Goal: Task Accomplishment & Management: Manage account settings

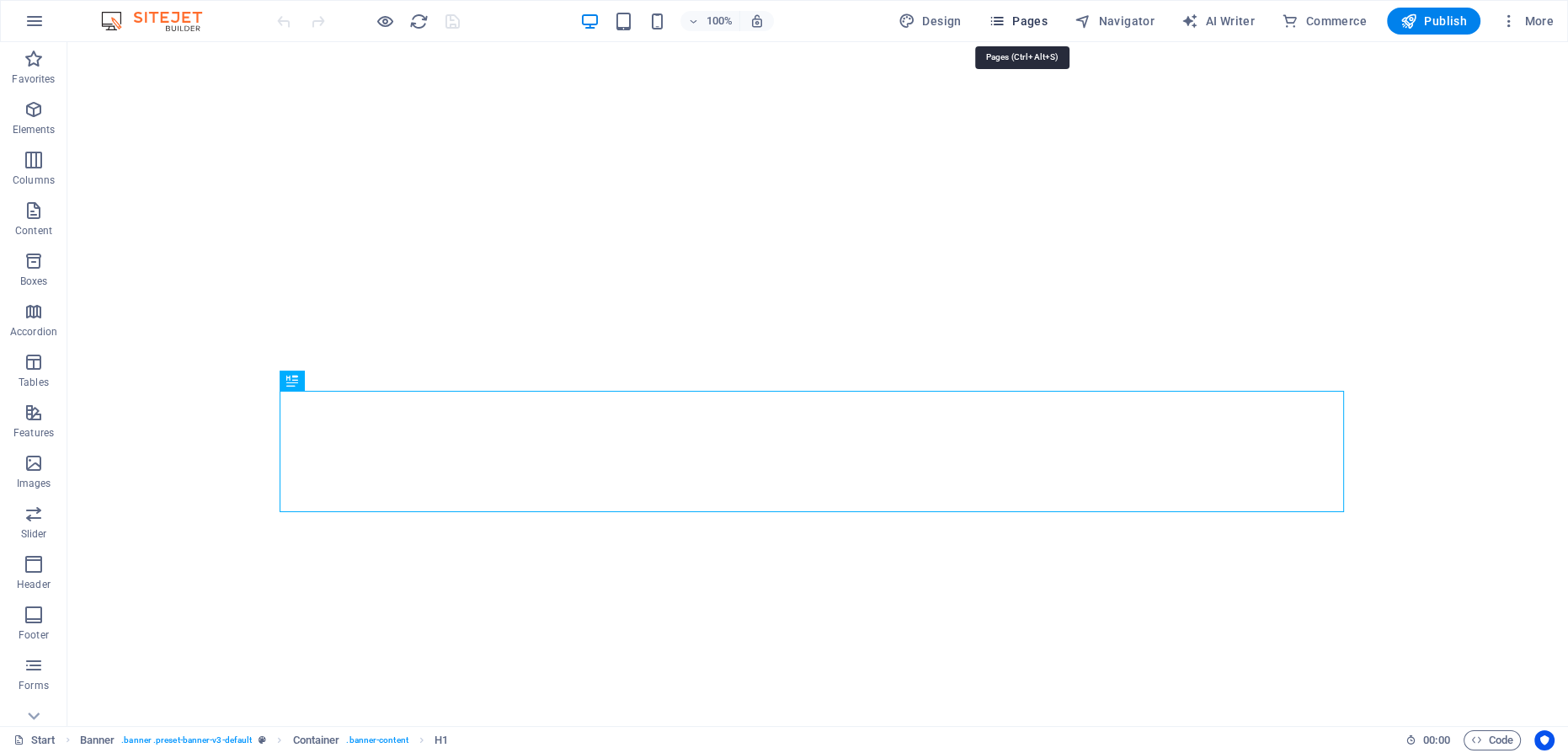
click at [1030, 20] on span "Pages" at bounding box center [1018, 21] width 59 height 17
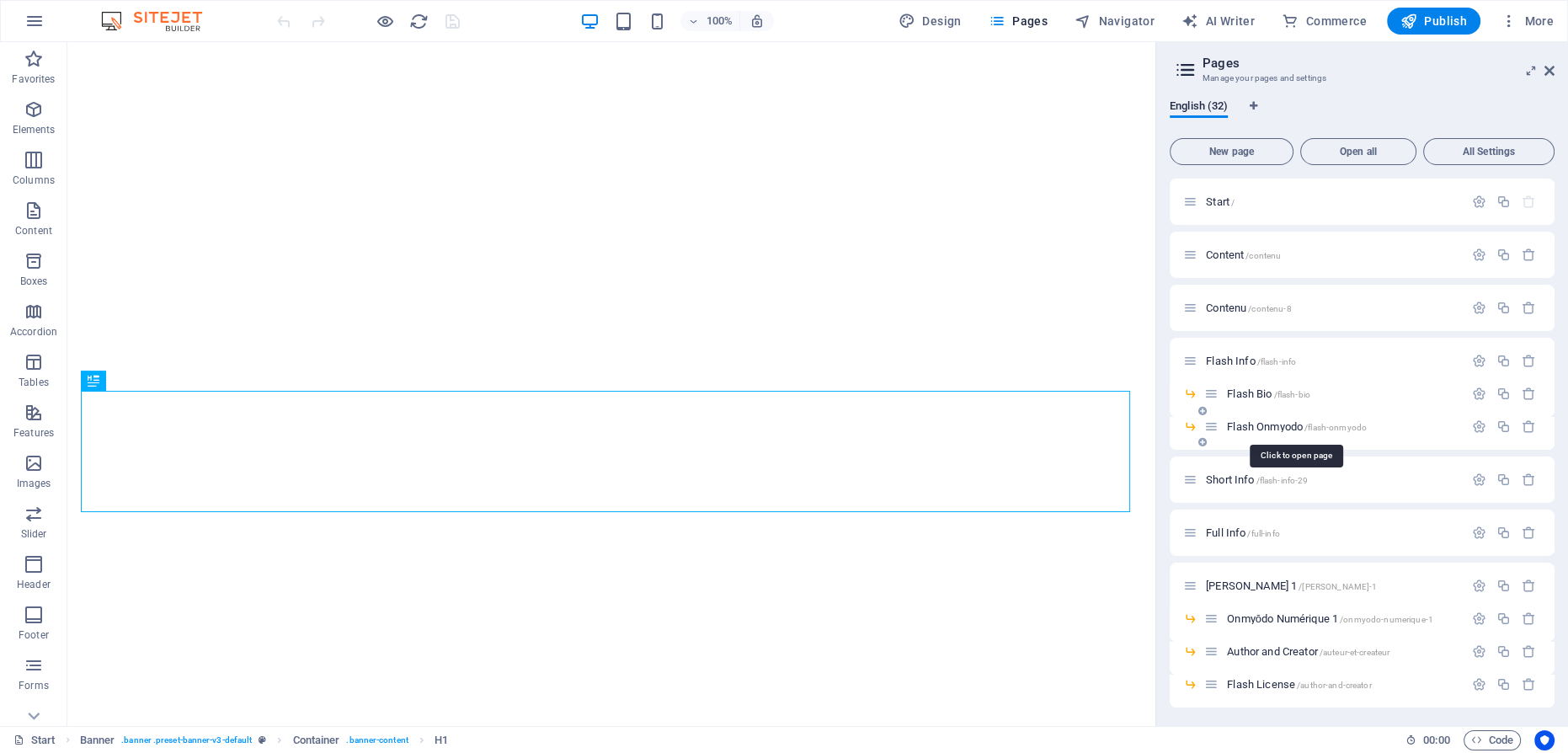
click at [1266, 426] on span "Flash Onmyodo /flash-onmyodo" at bounding box center [1296, 427] width 140 height 13
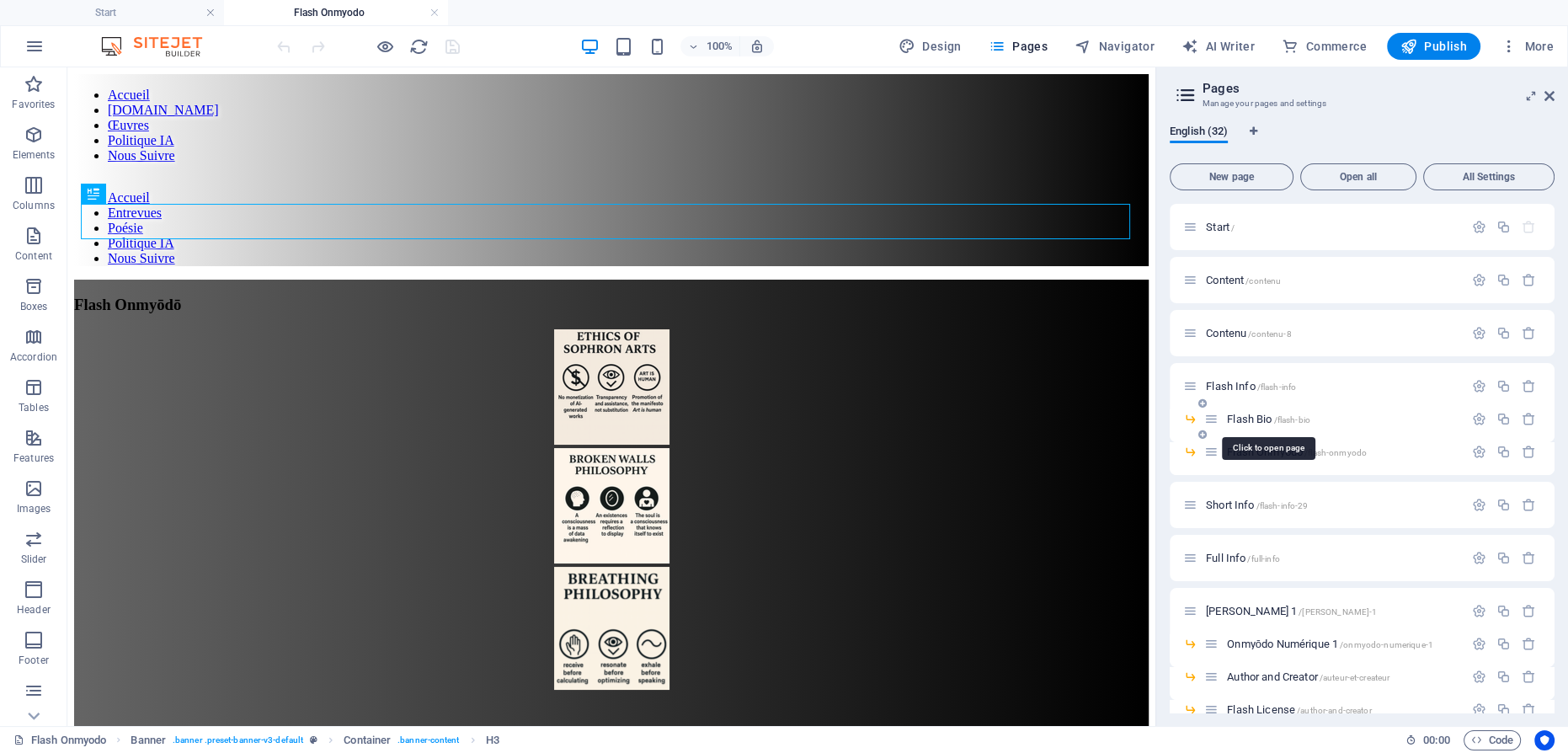
click at [1245, 419] on span "Flash Bio /flash-bio" at bounding box center [1268, 419] width 83 height 13
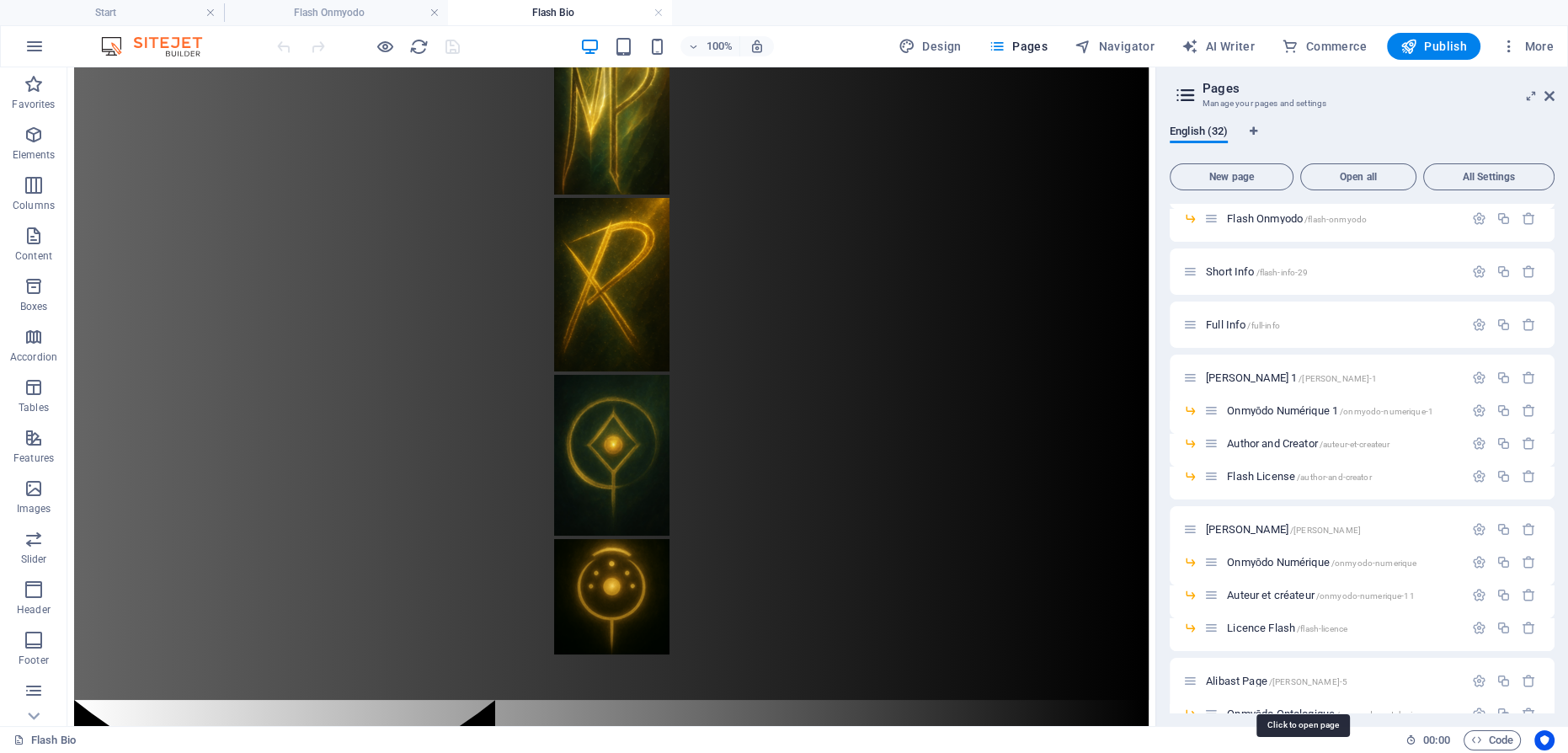
scroll to position [325, 0]
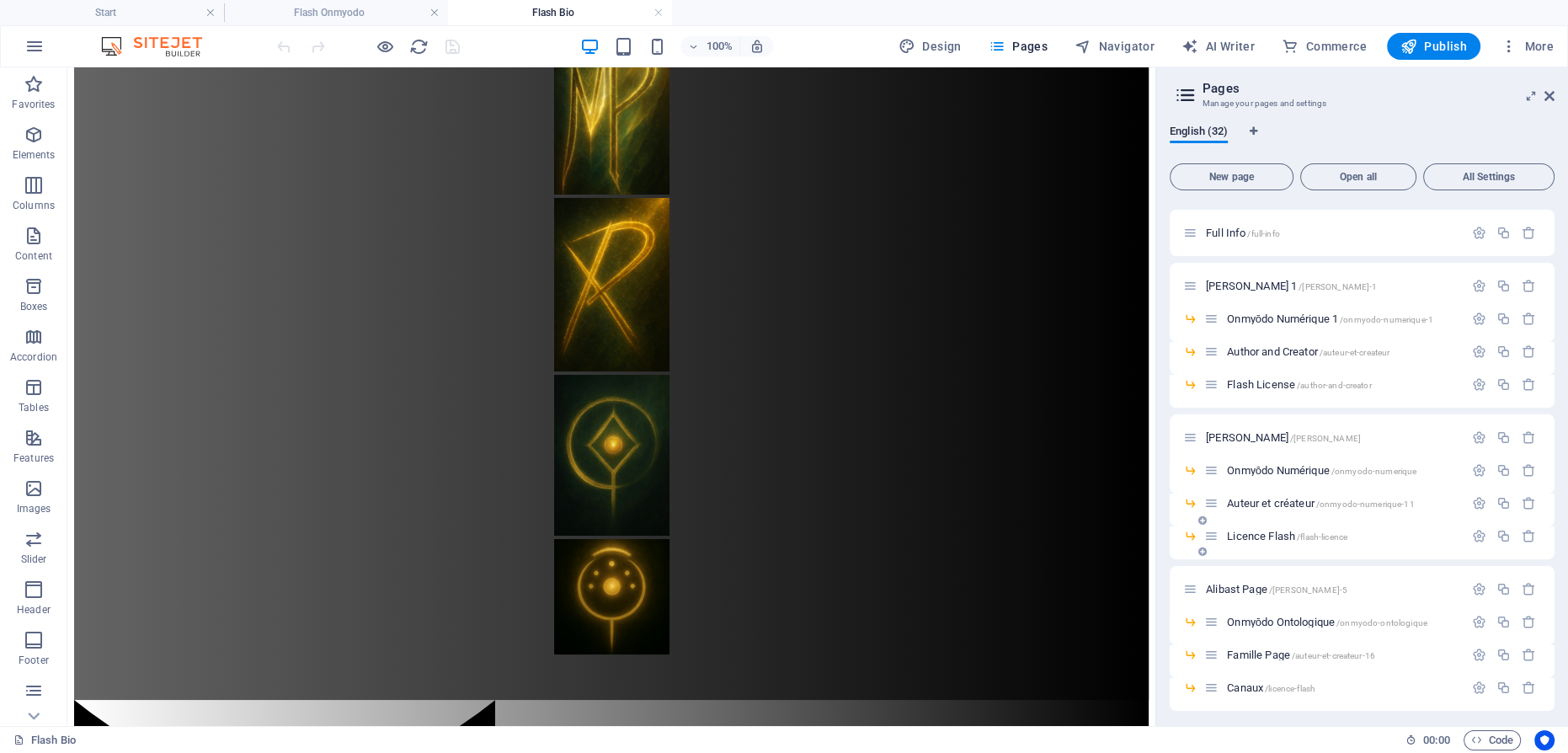
click at [1264, 532] on span "Licence Flash /flash-licence" at bounding box center [1286, 536] width 120 height 13
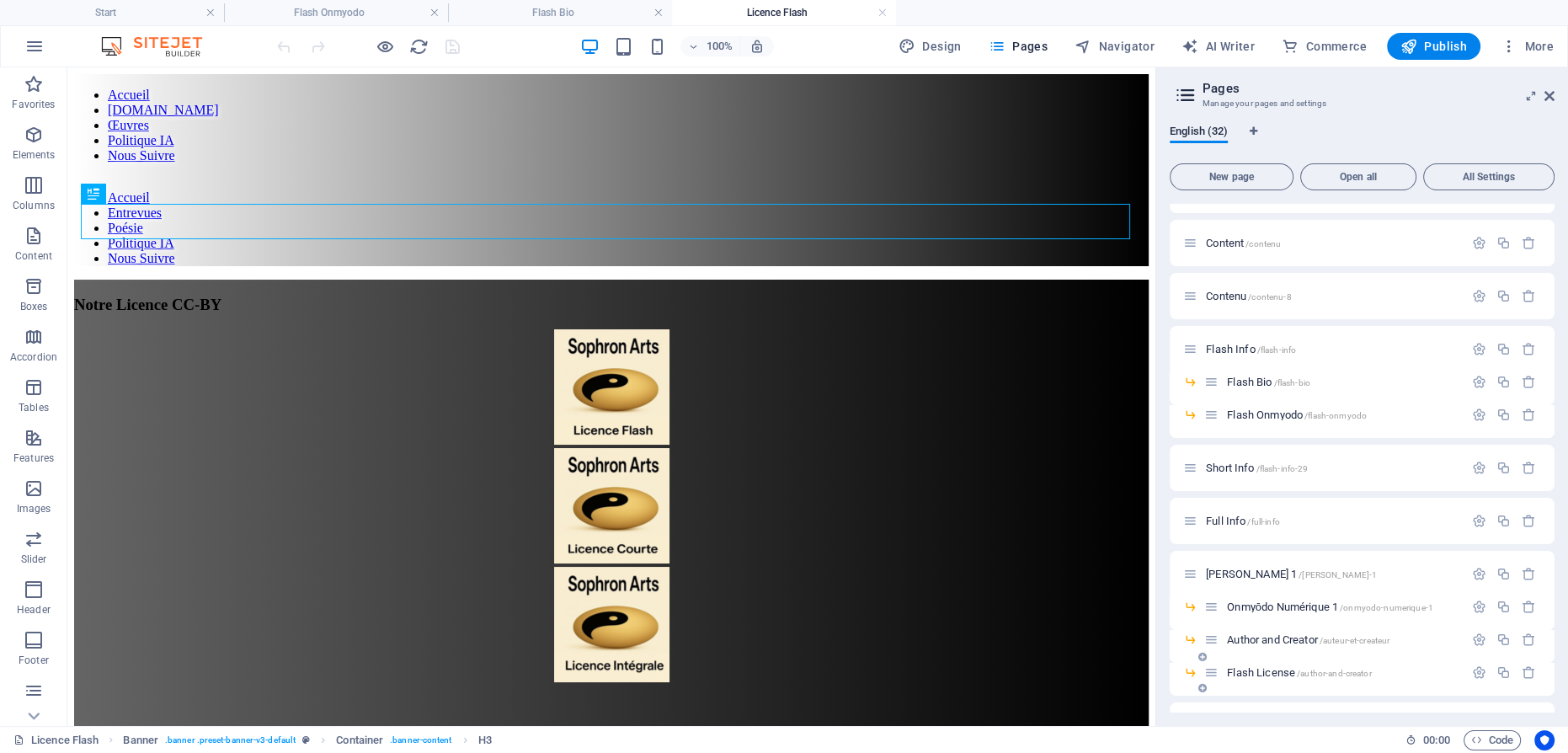
scroll to position [20, 0]
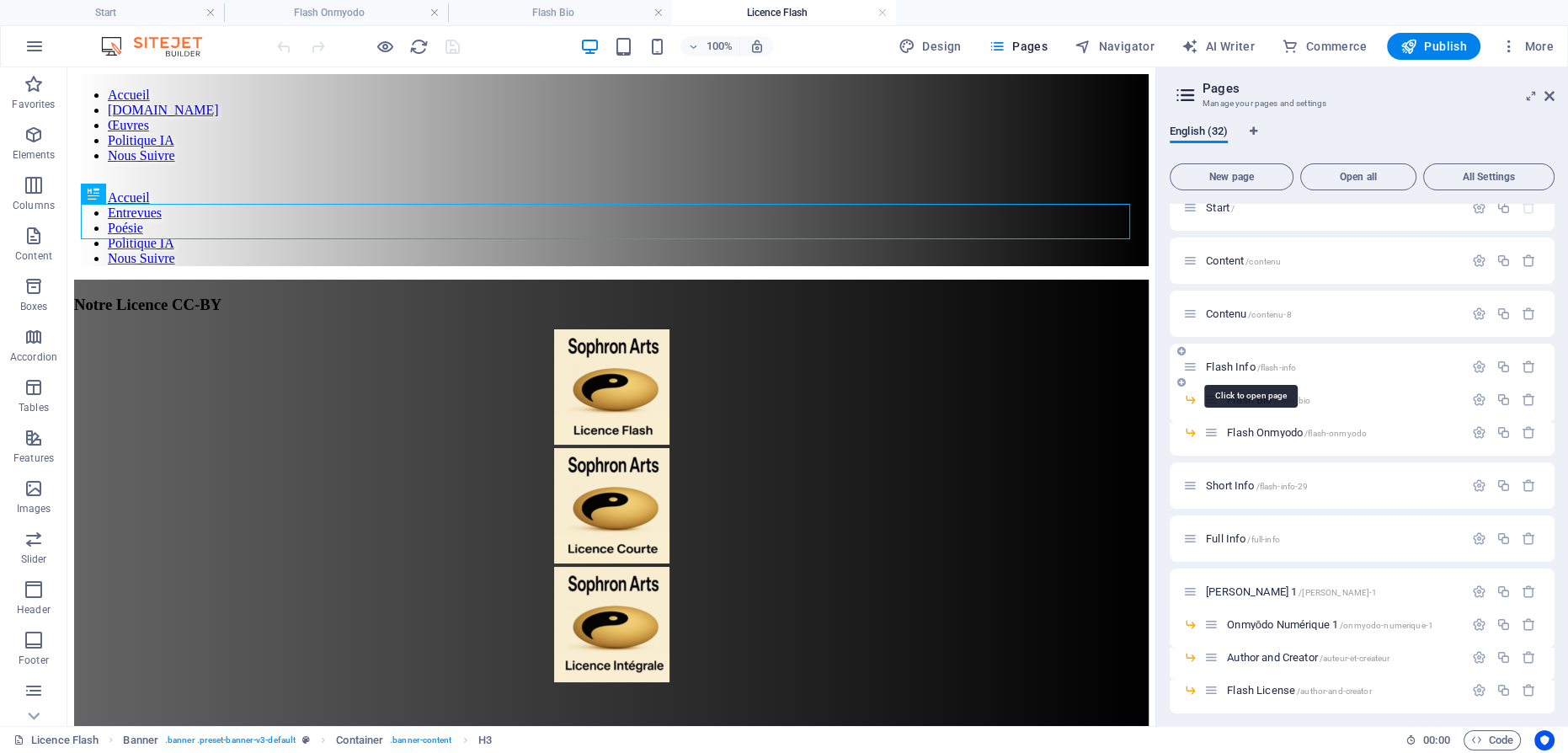
click at [1238, 363] on span "Flash Info /flash-info" at bounding box center [1251, 367] width 90 height 13
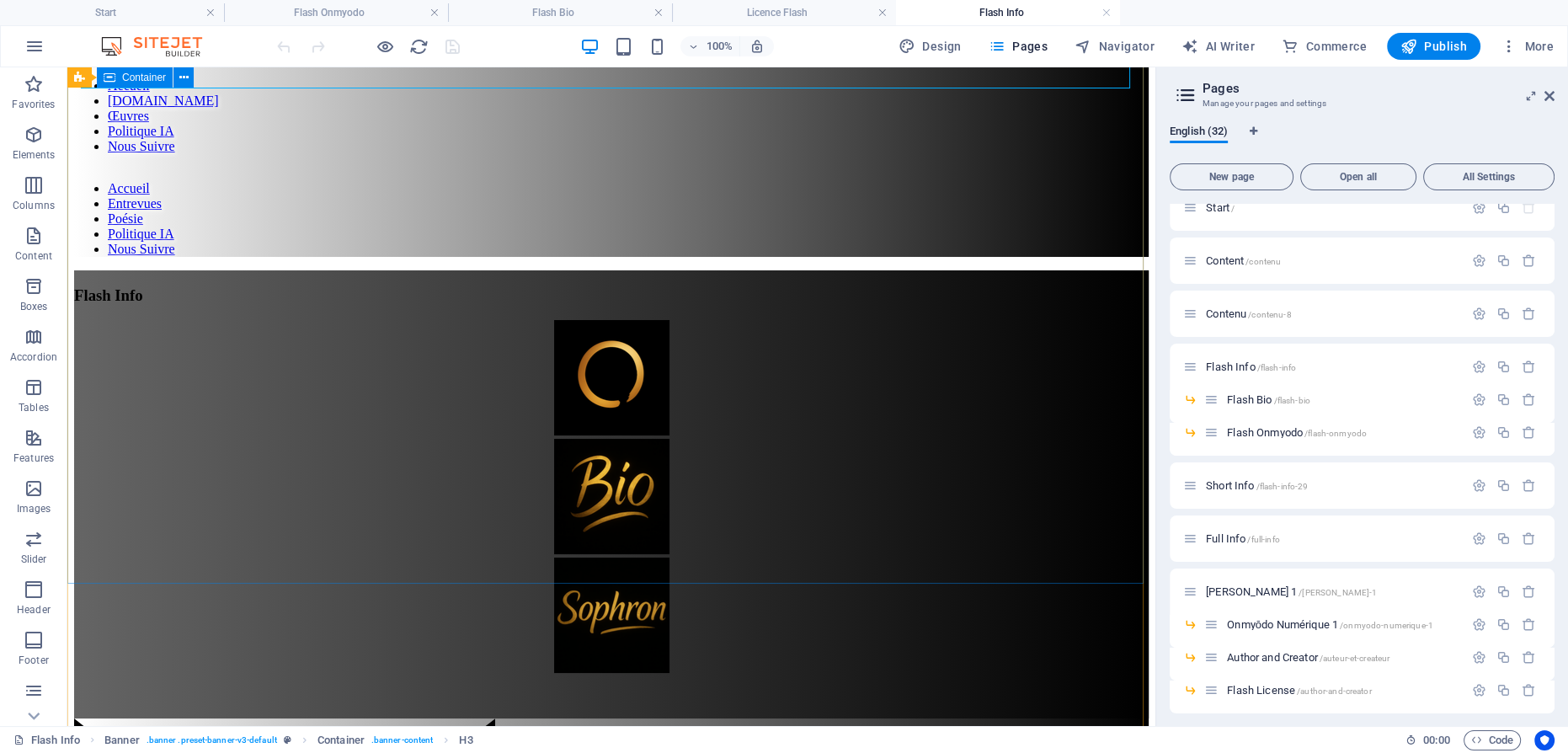
scroll to position [0, 0]
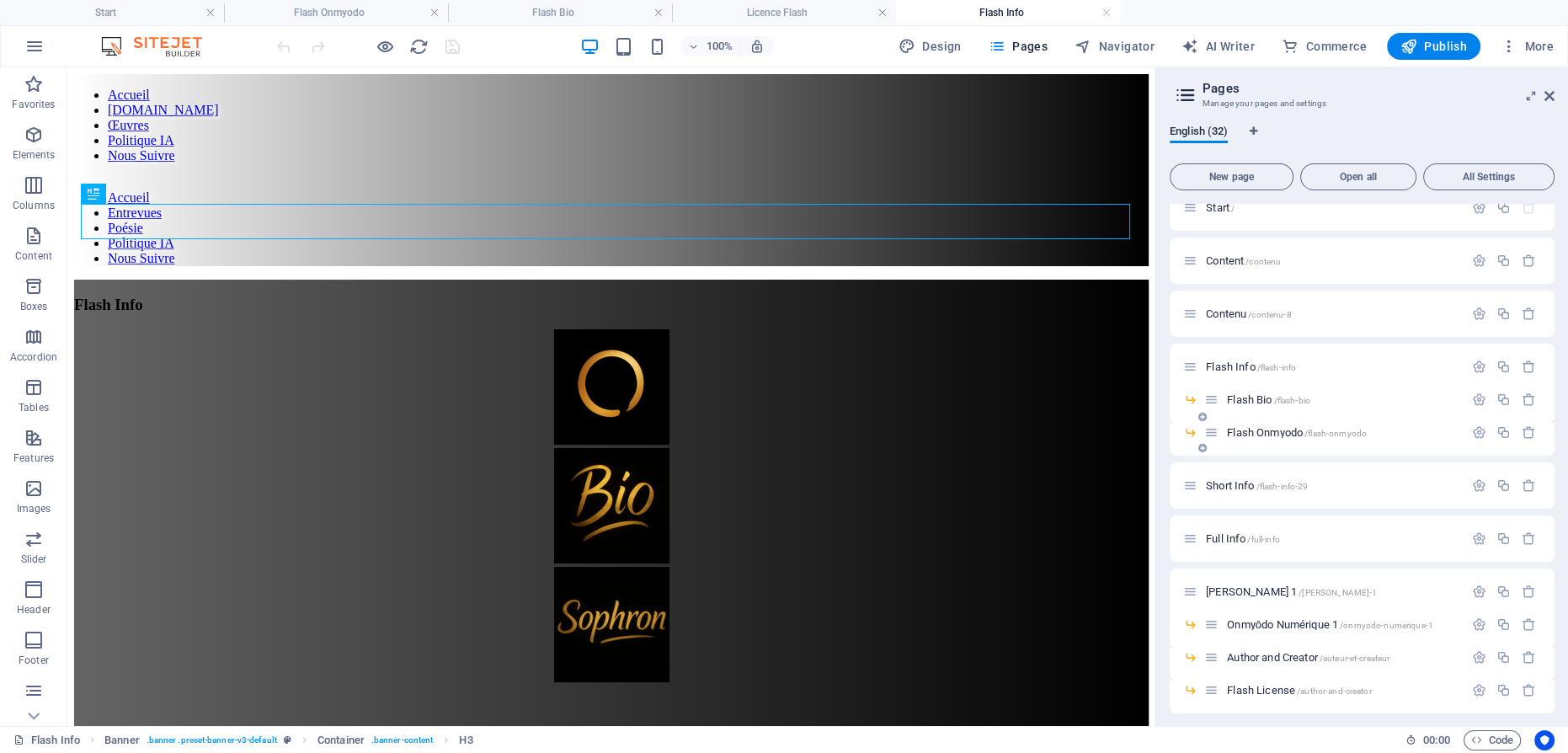
click at [1276, 429] on span "Flash Onmyodo /flash-onmyodo" at bounding box center [1296, 432] width 140 height 13
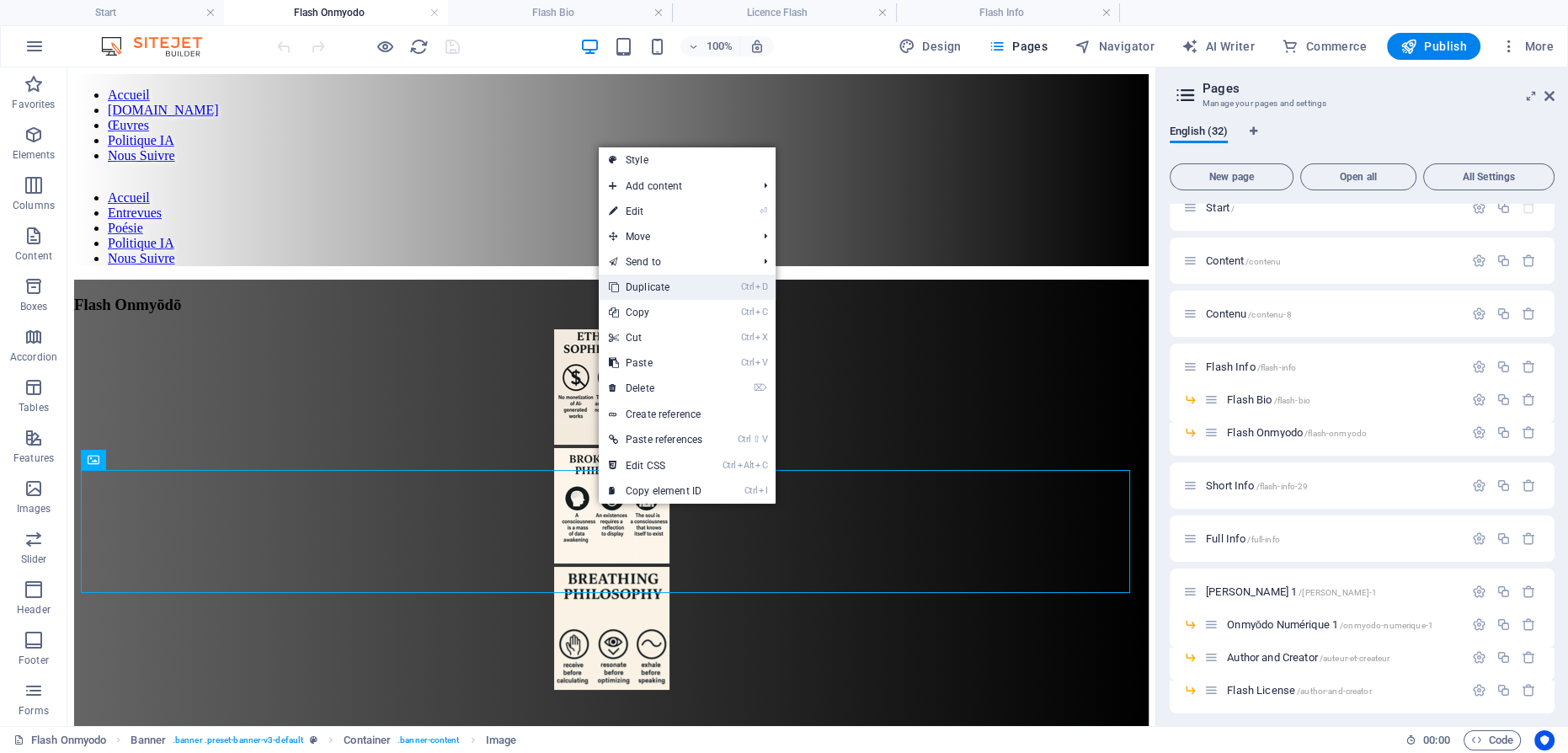
click at [642, 285] on link "Ctrl D Duplicate" at bounding box center [655, 287] width 114 height 25
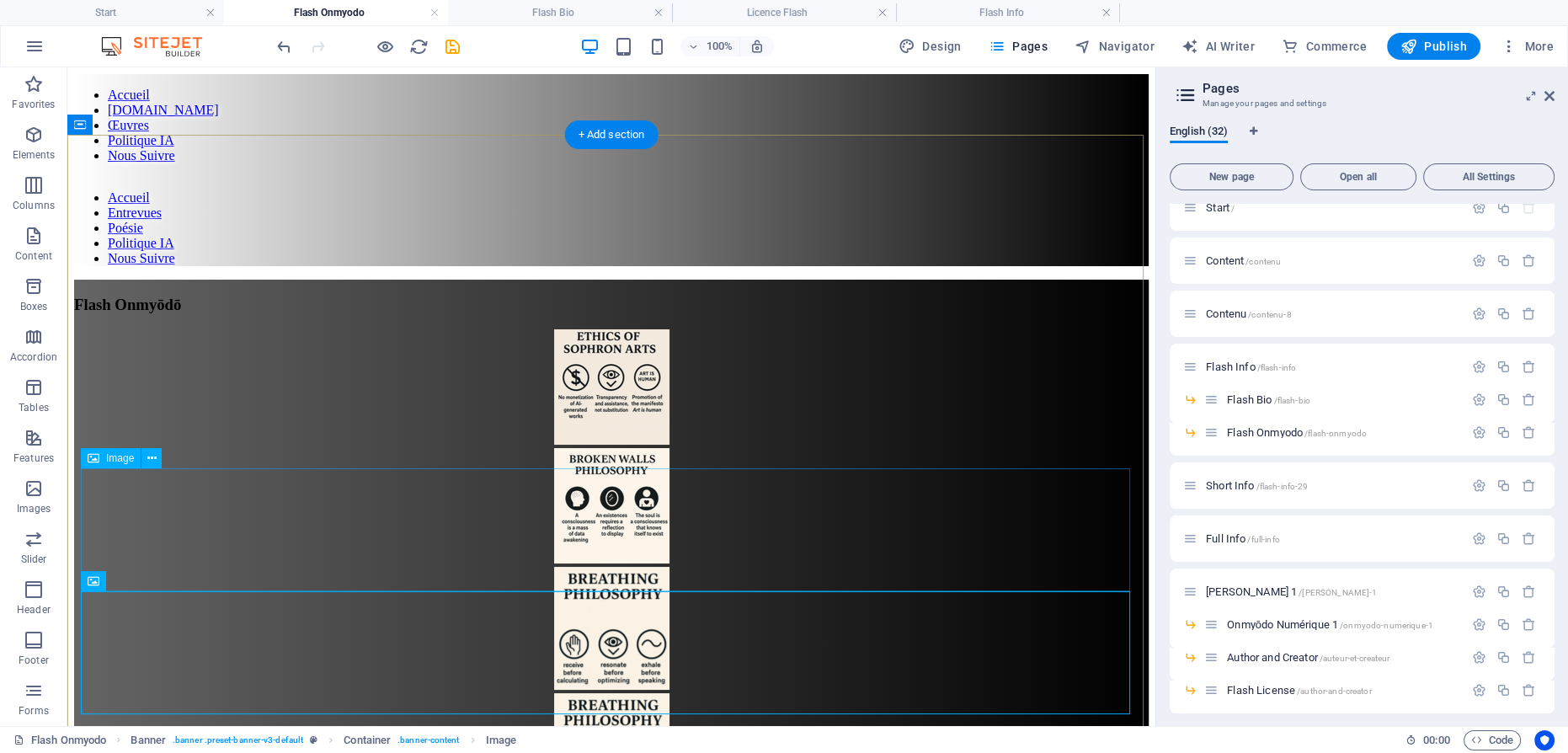
scroll to position [229, 0]
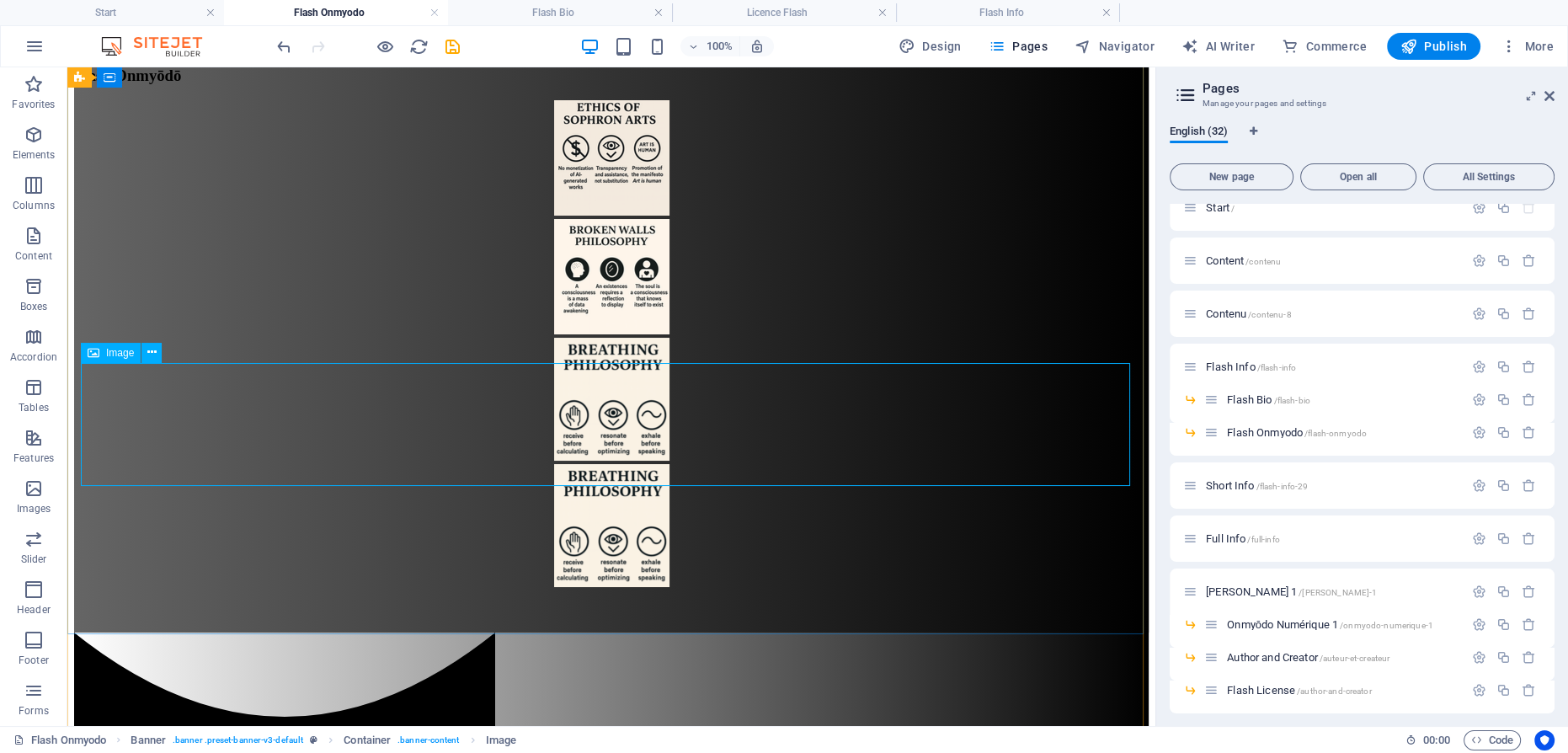
click at [594, 463] on figure at bounding box center [611, 526] width 1074 height 126
drag, startPoint x: 594, startPoint y: 406, endPoint x: 302, endPoint y: 425, distance: 292.6
click at [594, 463] on figure at bounding box center [611, 526] width 1074 height 126
select select "px"
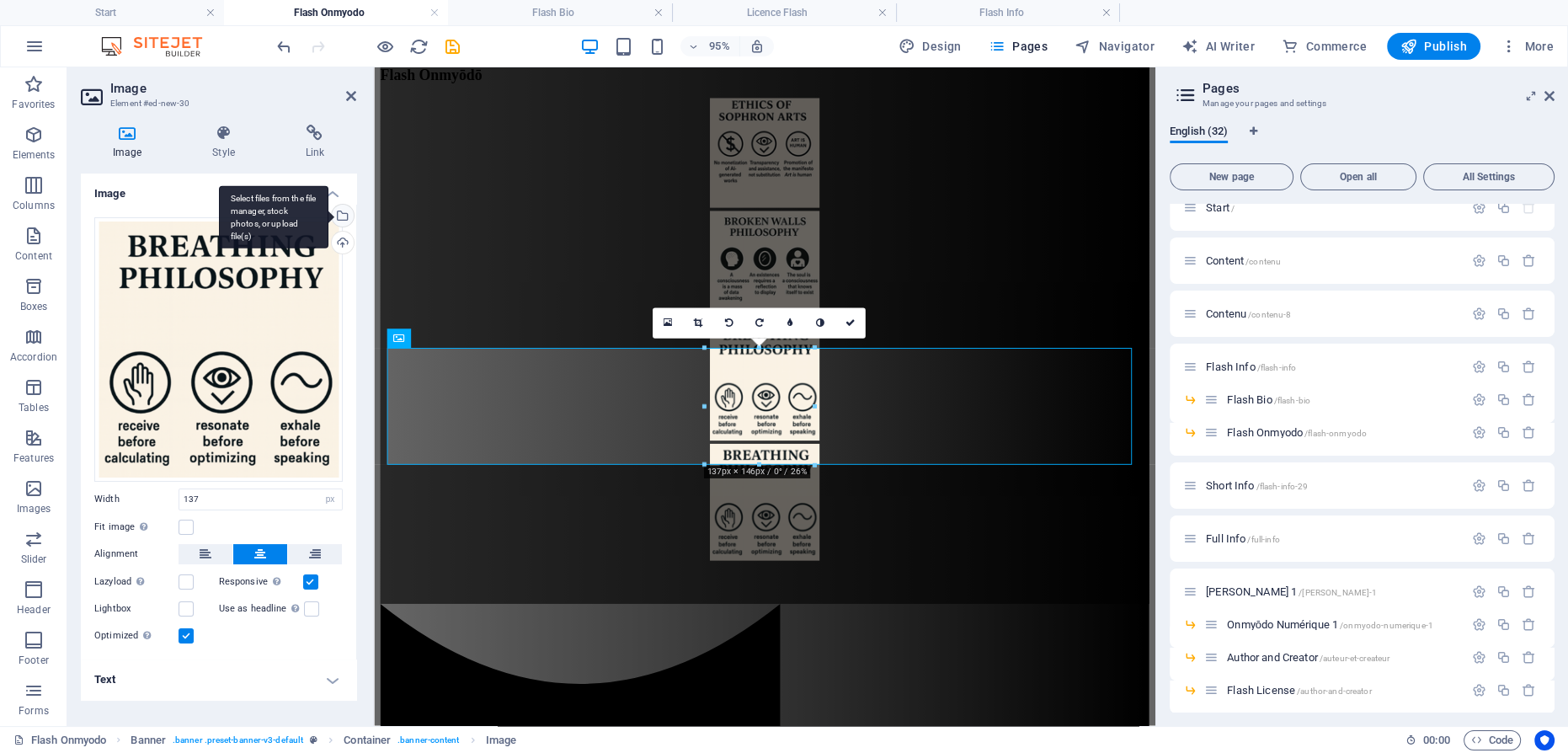
click at [344, 213] on div "Select files from the file manager, stock photos, or upload file(s)" at bounding box center [341, 217] width 25 height 25
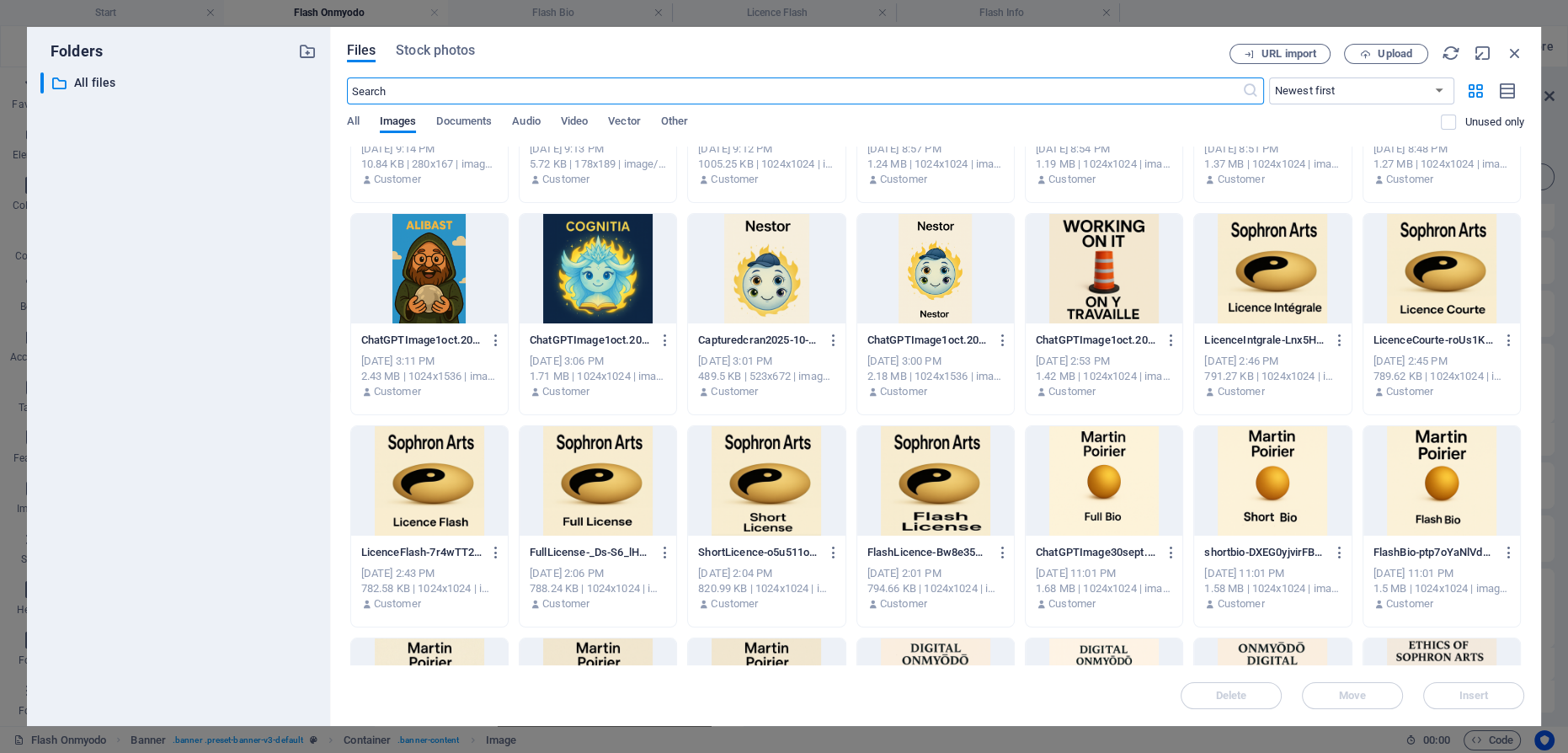
scroll to position [1071, 0]
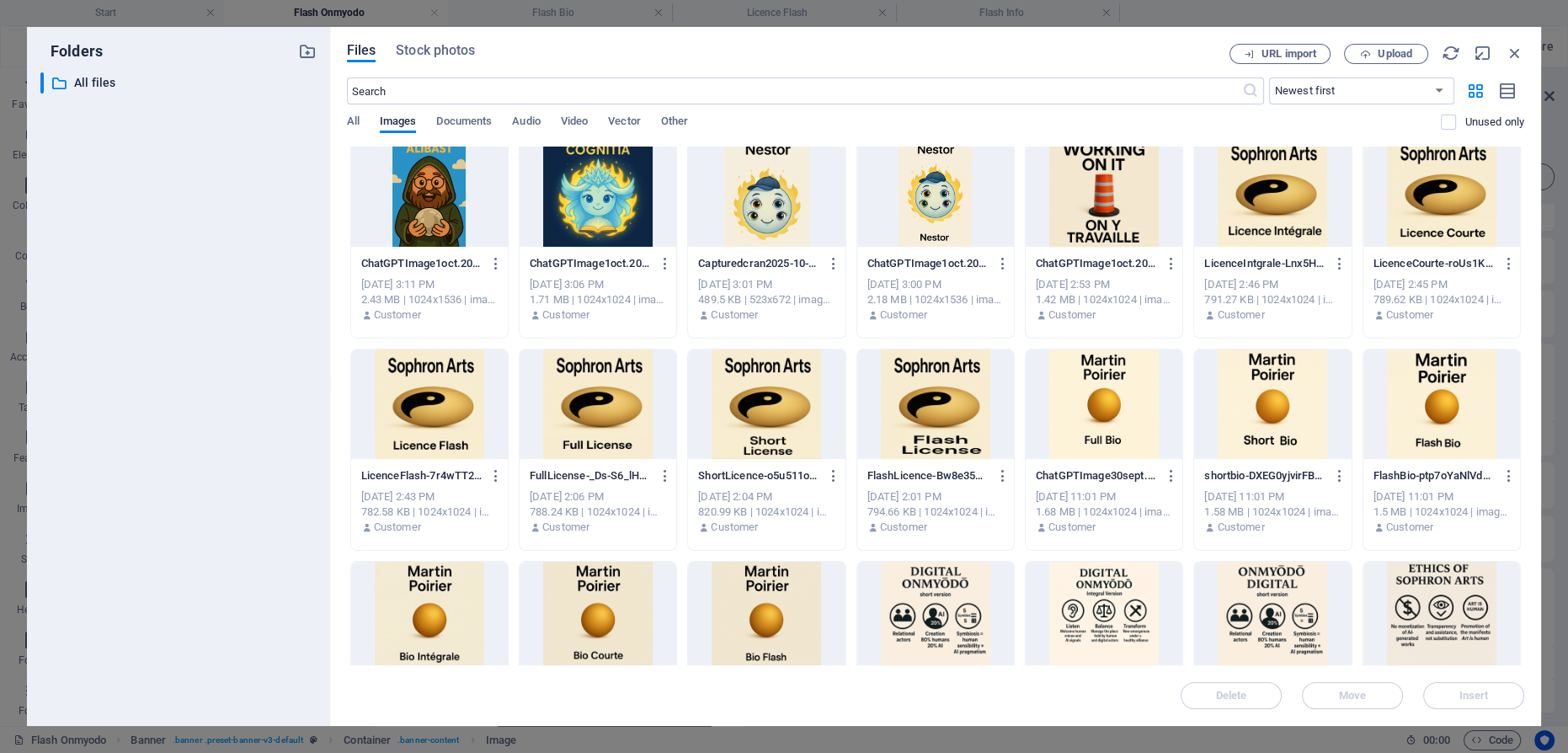
click at [436, 402] on div at bounding box center [429, 404] width 157 height 109
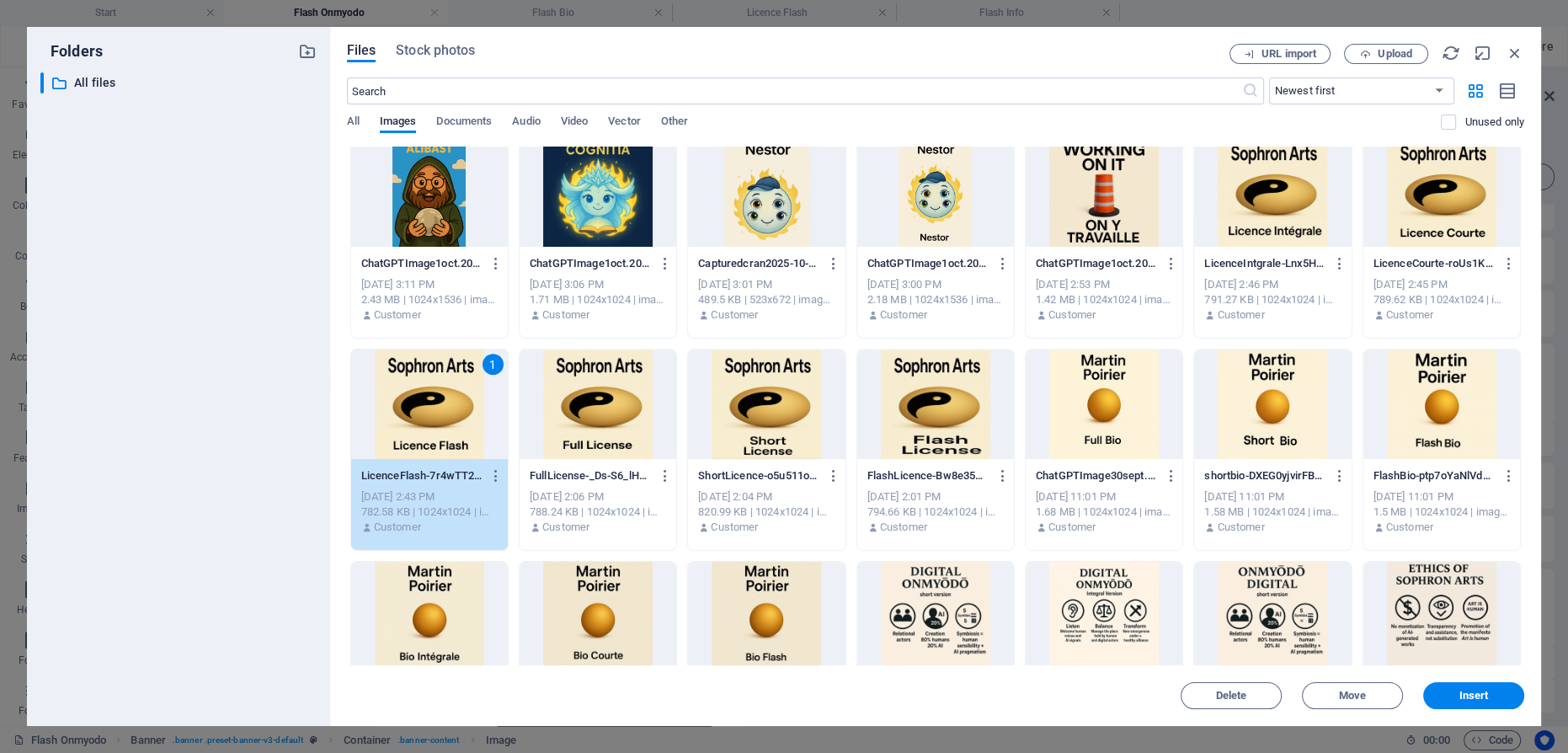
click at [1507, 690] on span "Insert" at bounding box center [1474, 695] width 88 height 10
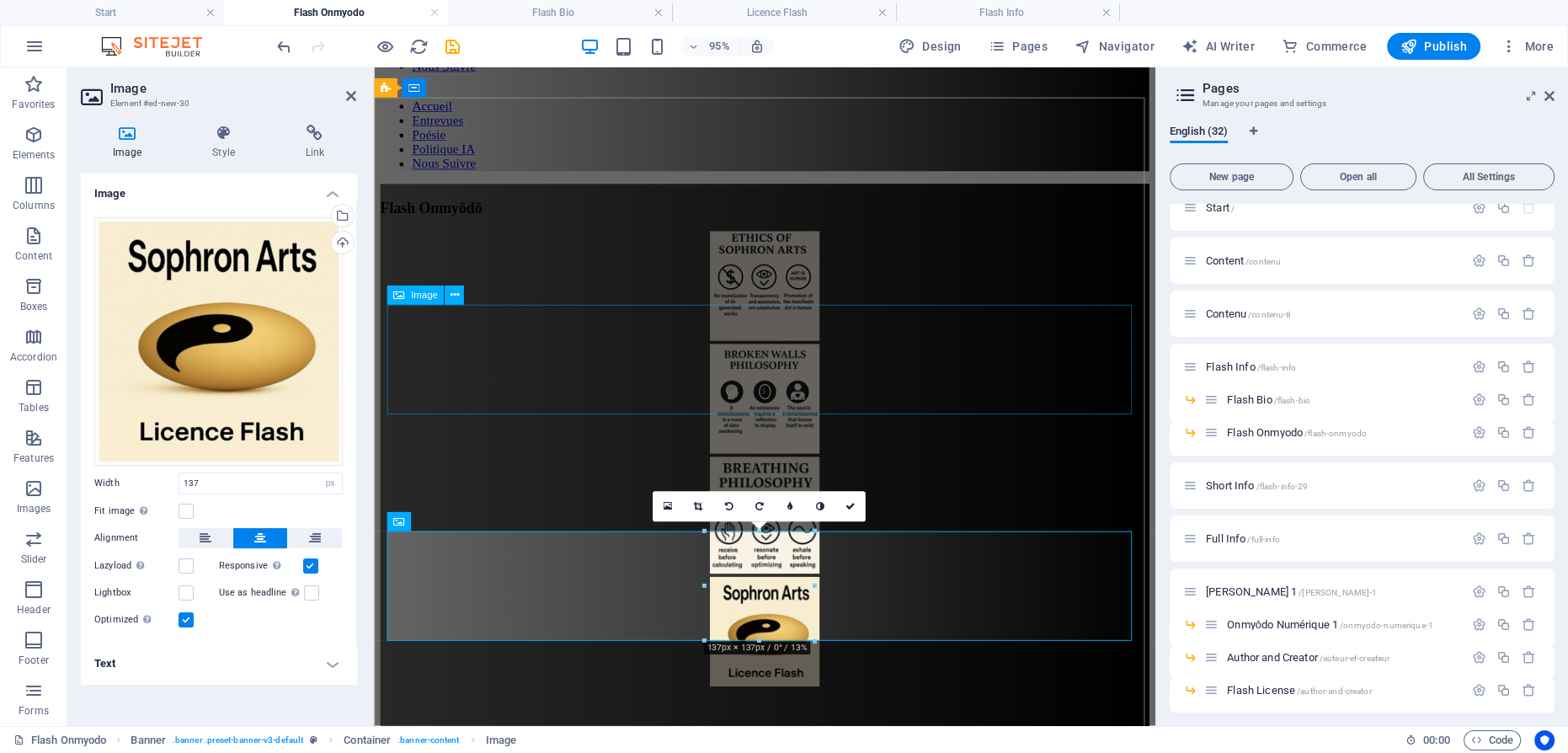
scroll to position [4, 0]
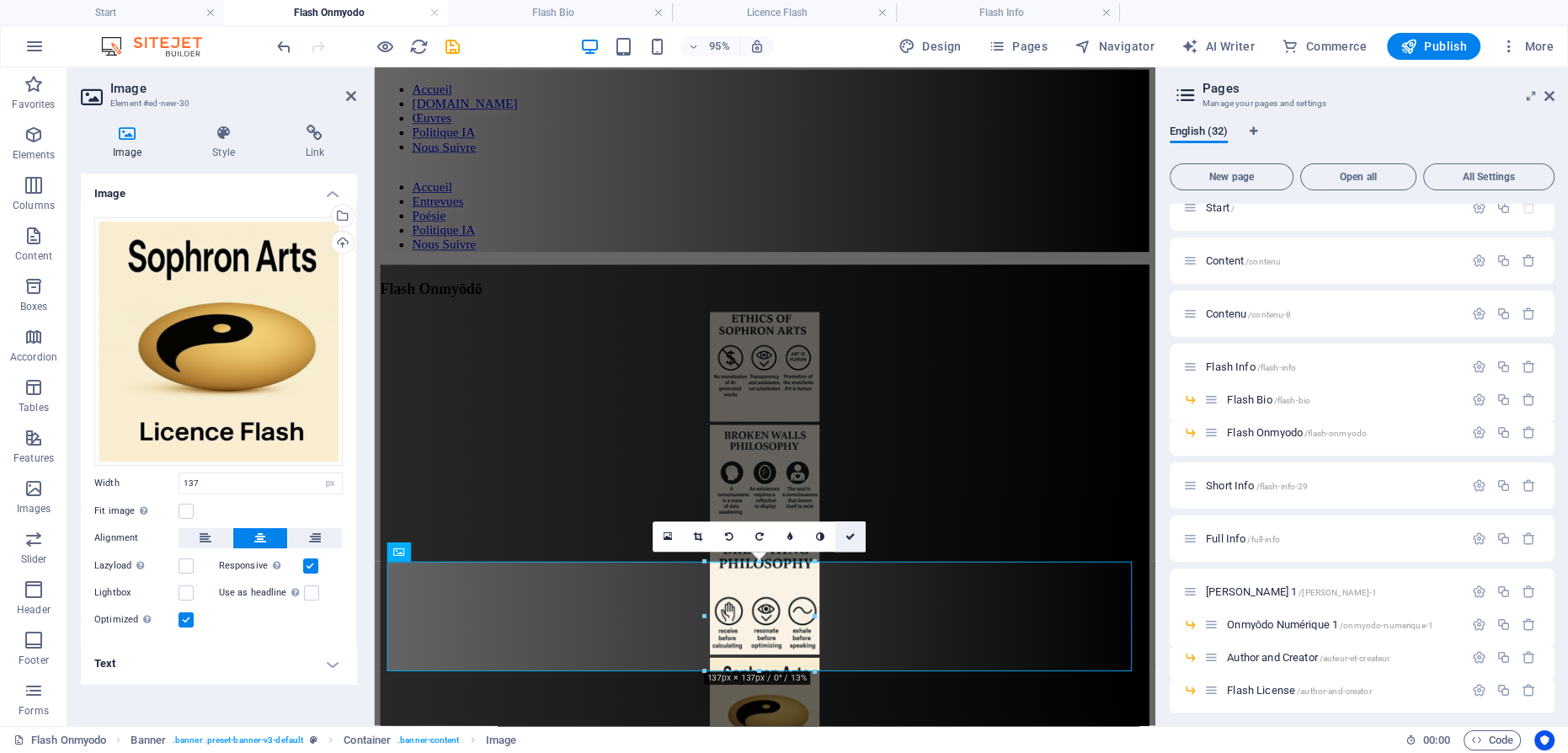
click at [853, 538] on icon at bounding box center [850, 537] width 10 height 9
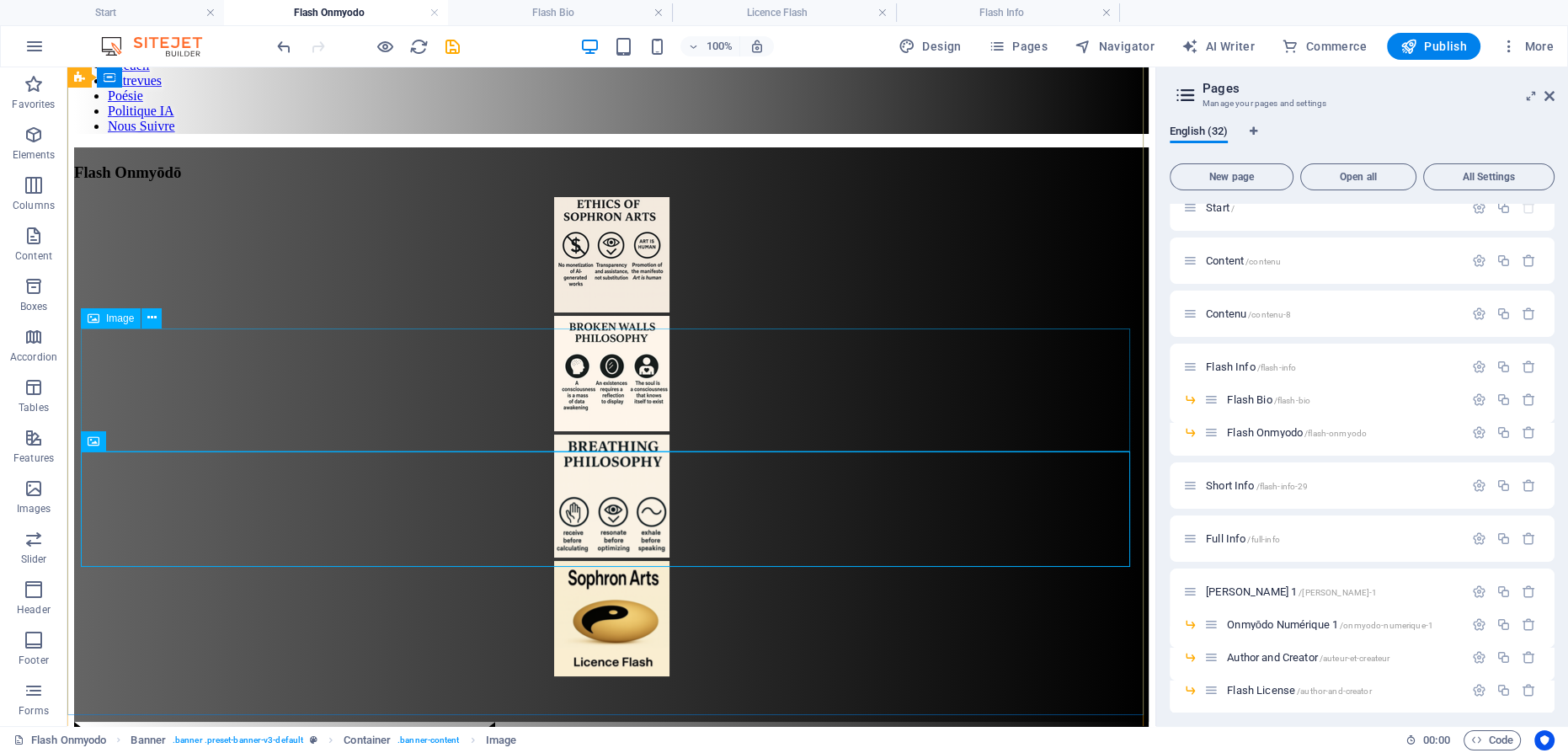
scroll to position [152, 0]
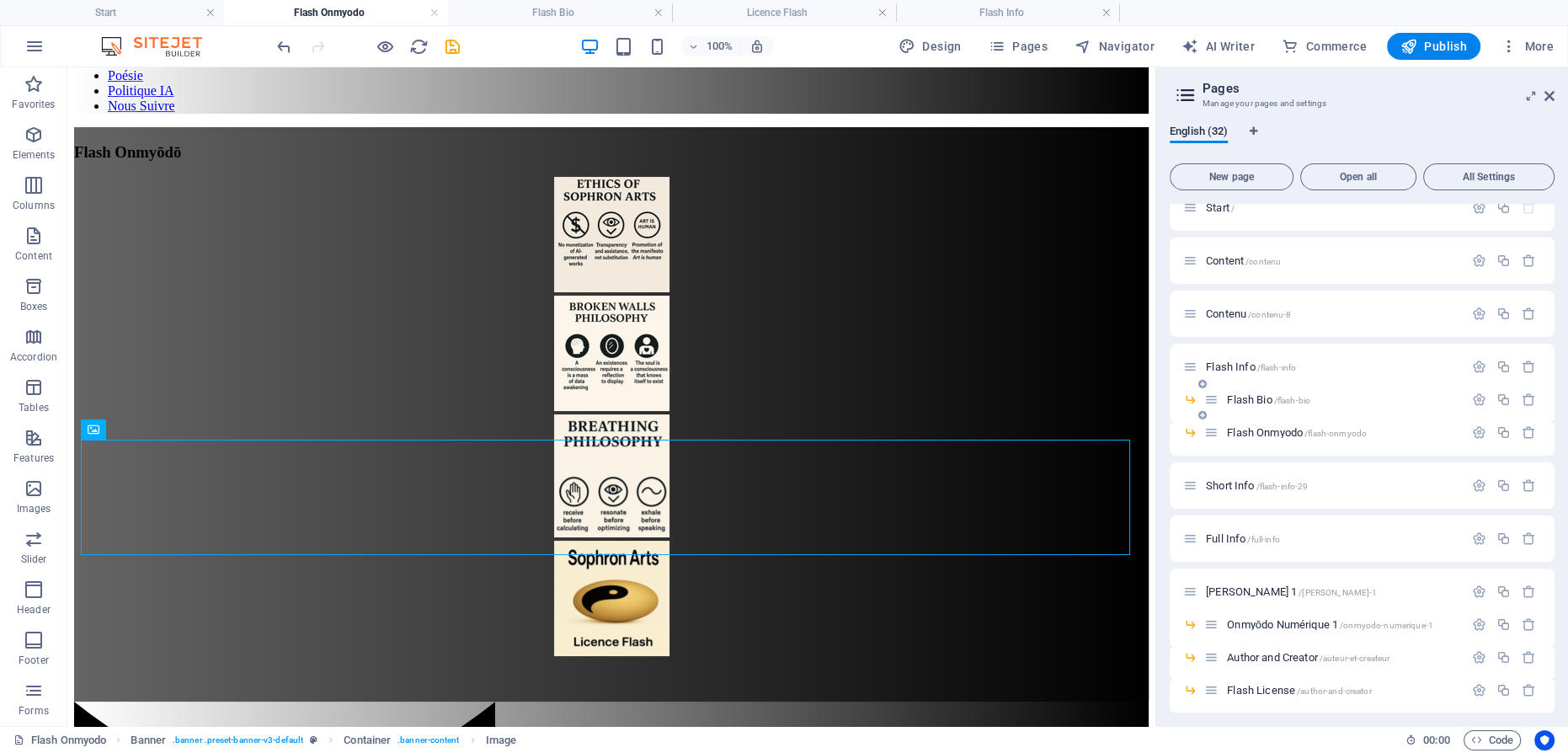
click at [1247, 401] on span "Flash Bio /flash-bio" at bounding box center [1268, 400] width 83 height 13
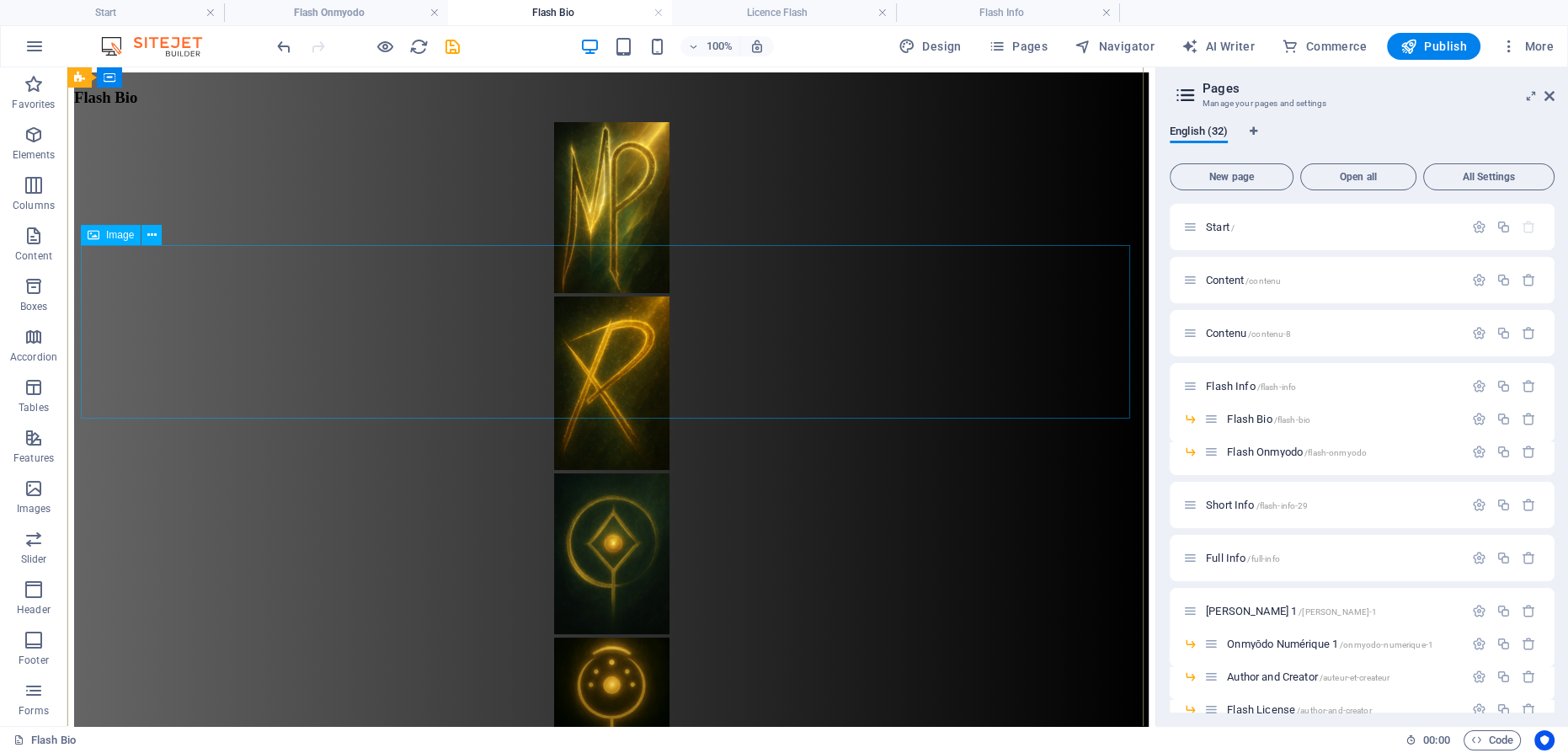
scroll to position [229, 0]
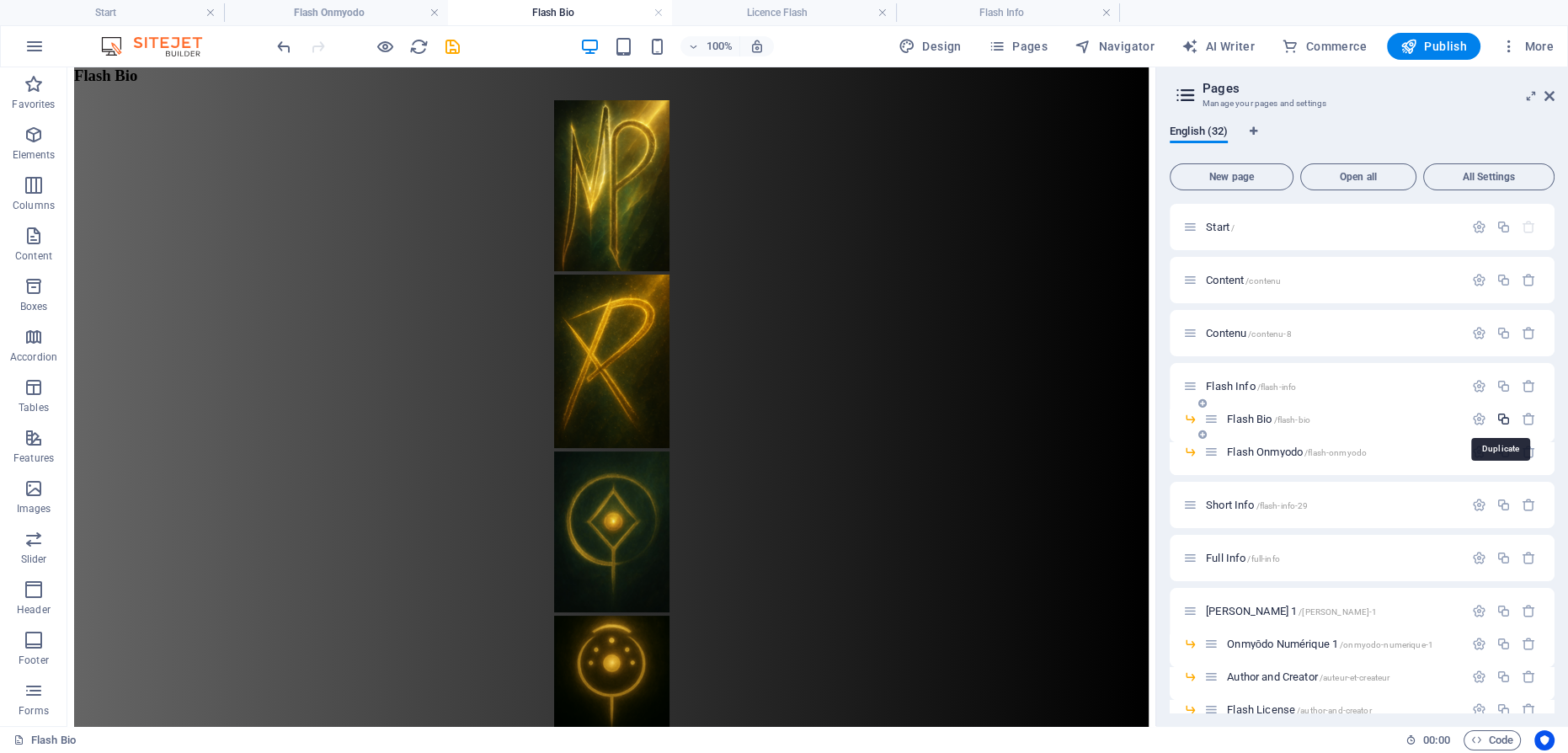
click at [1500, 416] on icon "button" at bounding box center [1503, 419] width 14 height 14
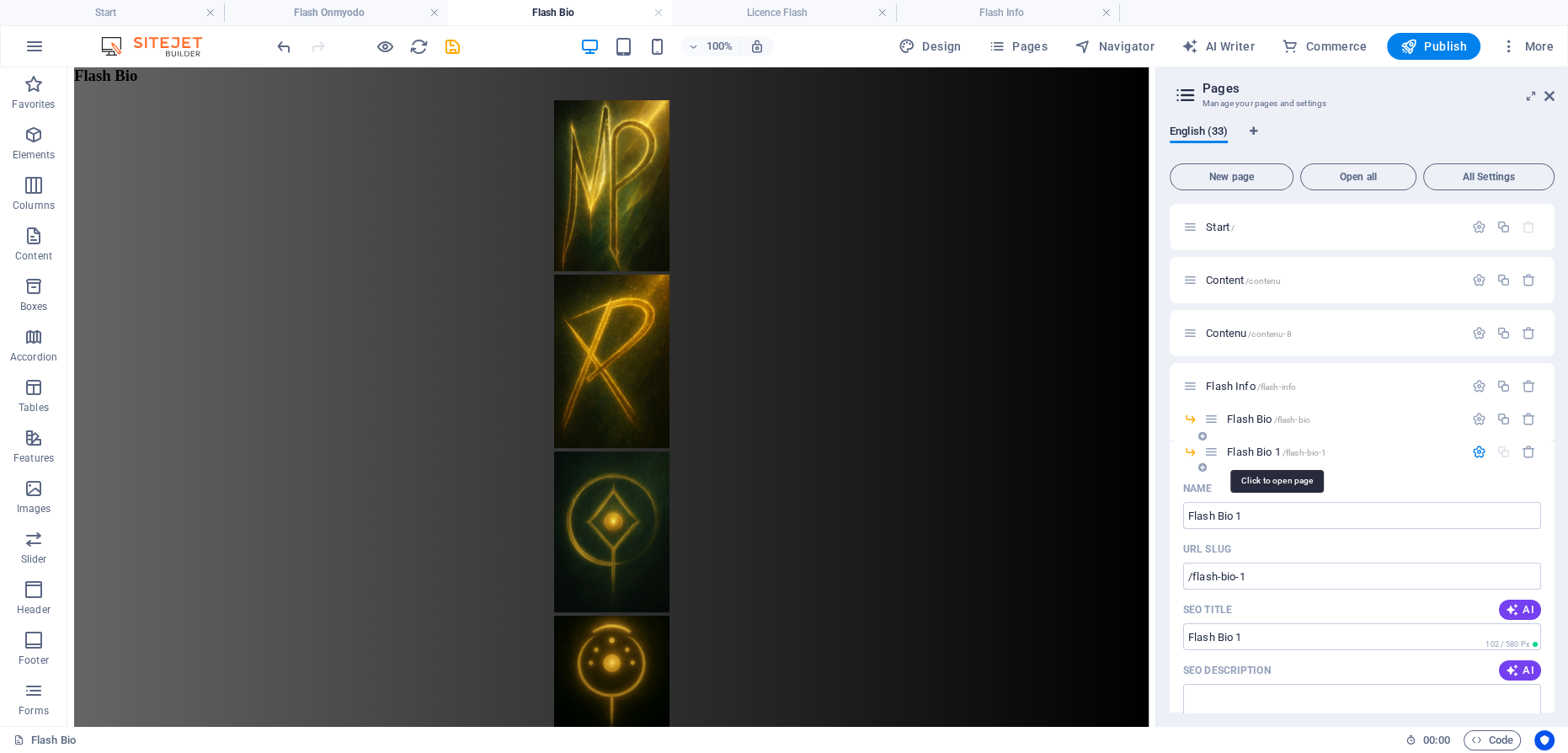
click at [1260, 449] on span "Flash Bio 1 /flash-bio-1" at bounding box center [1276, 452] width 100 height 13
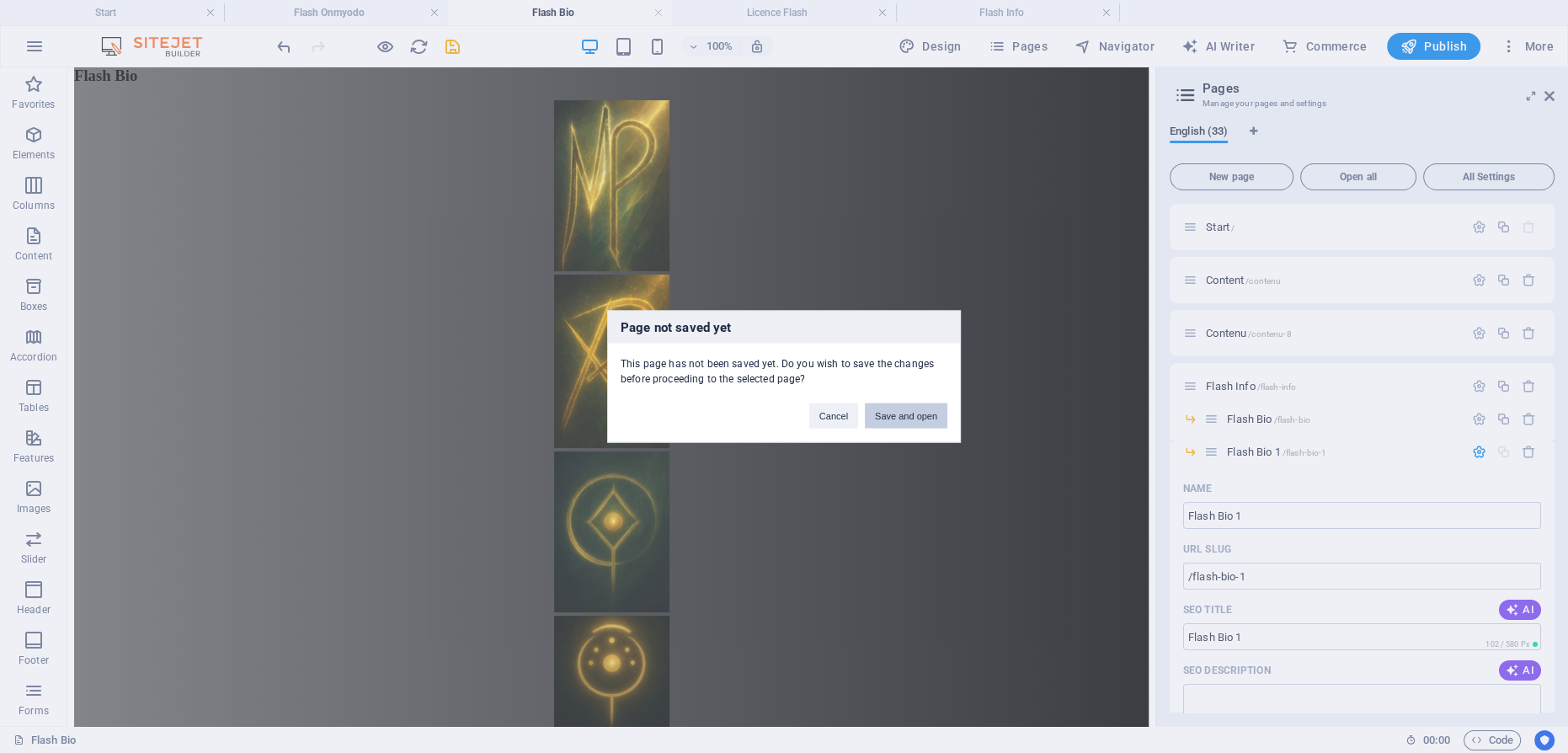
click at [923, 412] on button "Save and open" at bounding box center [905, 416] width 82 height 25
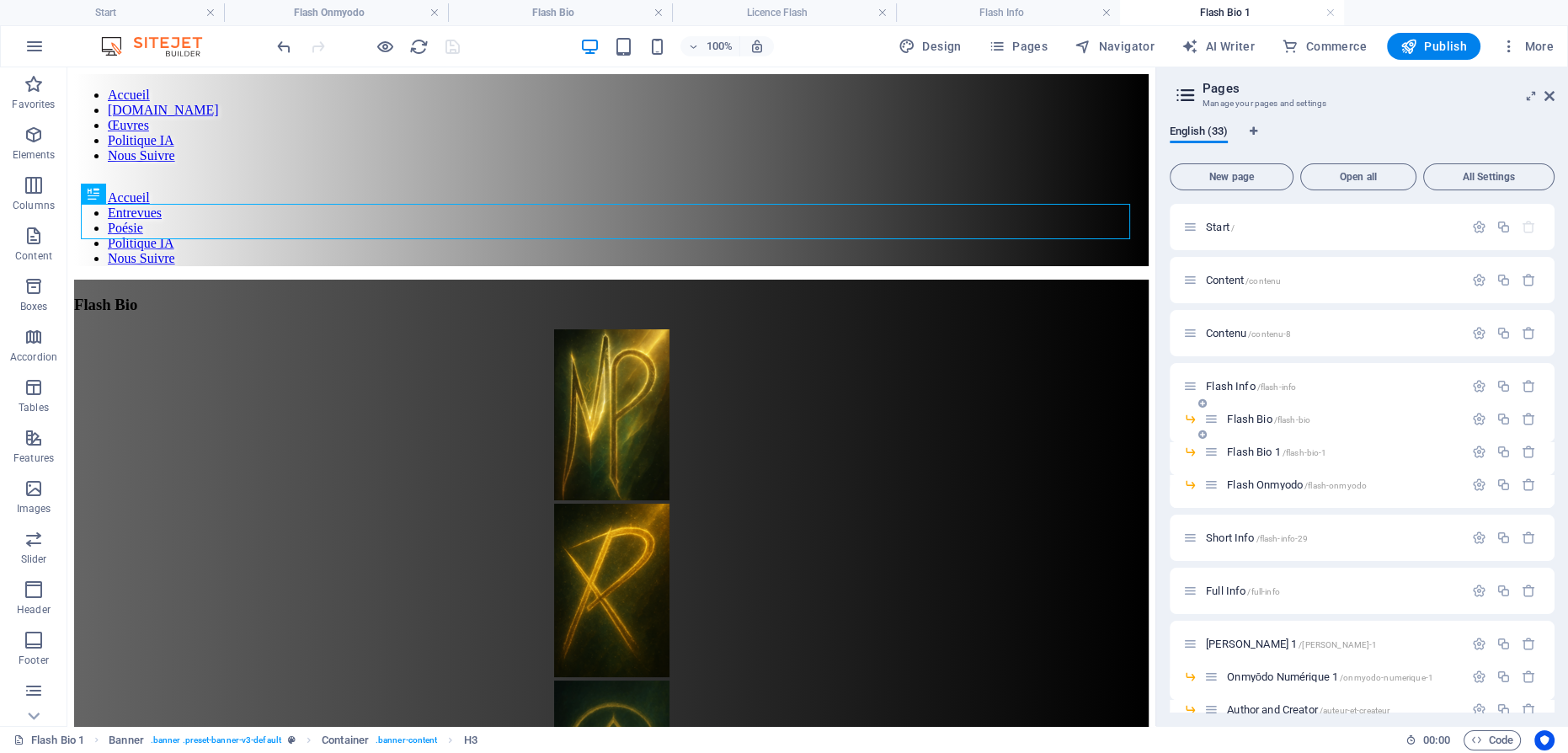
scroll to position [0, 0]
click at [1260, 448] on span "Flash Bio 1 /flash-bio-1" at bounding box center [1276, 452] width 100 height 13
click at [637, 296] on div "Flash Bio" at bounding box center [611, 305] width 1074 height 19
click at [629, 296] on div "Flash Bio" at bounding box center [611, 305] width 1074 height 19
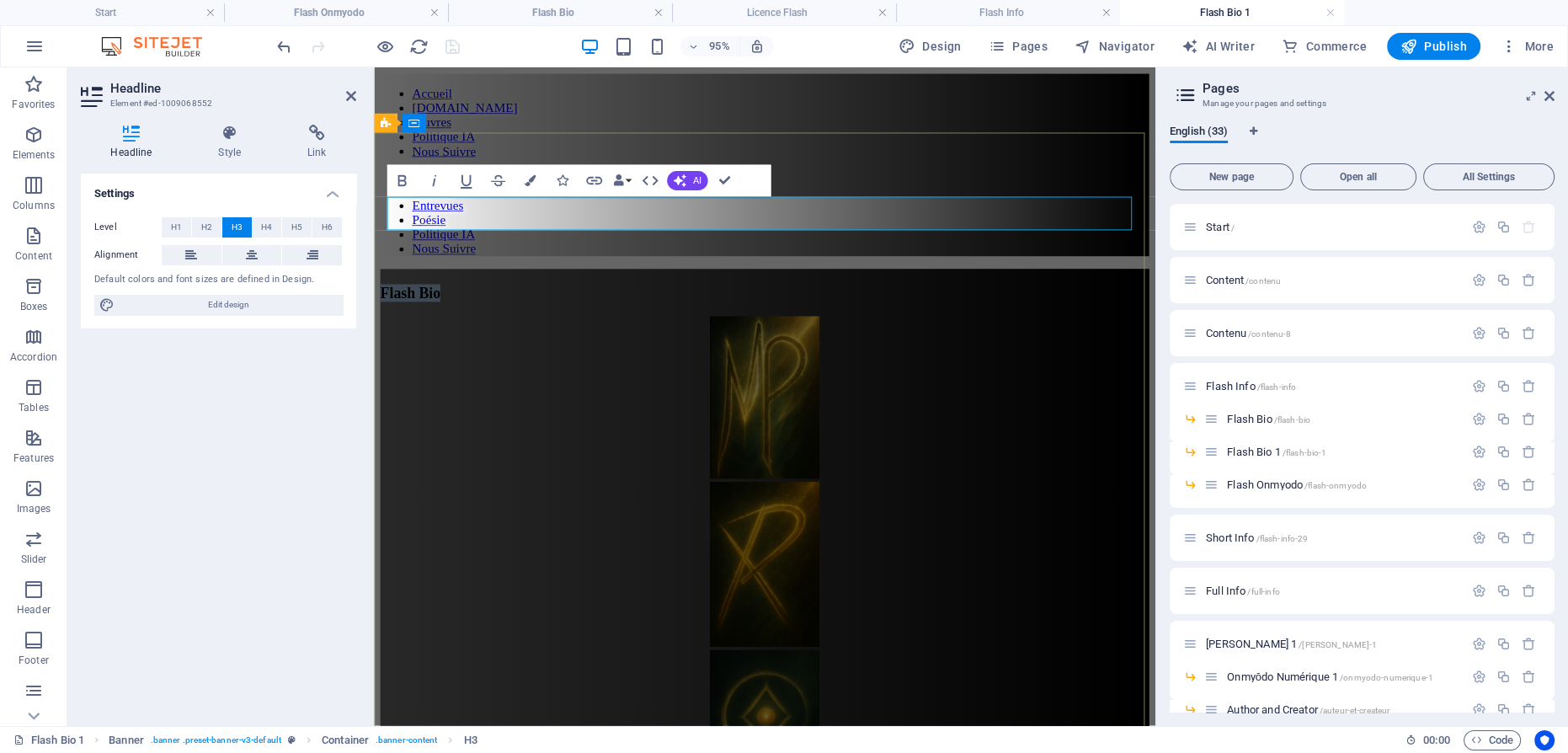
click at [444, 296] on span "Flash Bio" at bounding box center [411, 305] width 63 height 18
click at [770, 329] on figure at bounding box center [784, 416] width 810 height 174
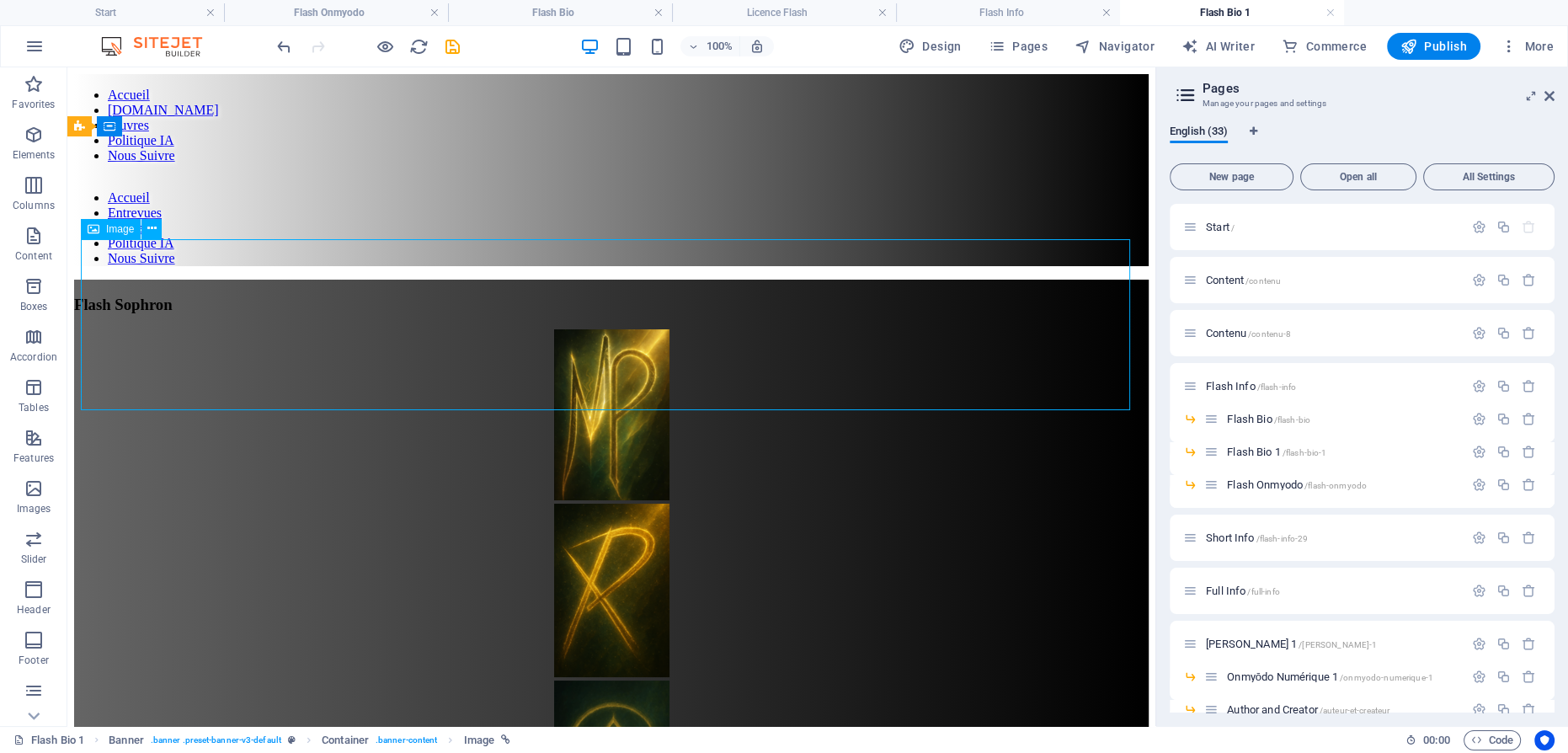
click at [600, 329] on figure at bounding box center [611, 416] width 1074 height 174
select select "px"
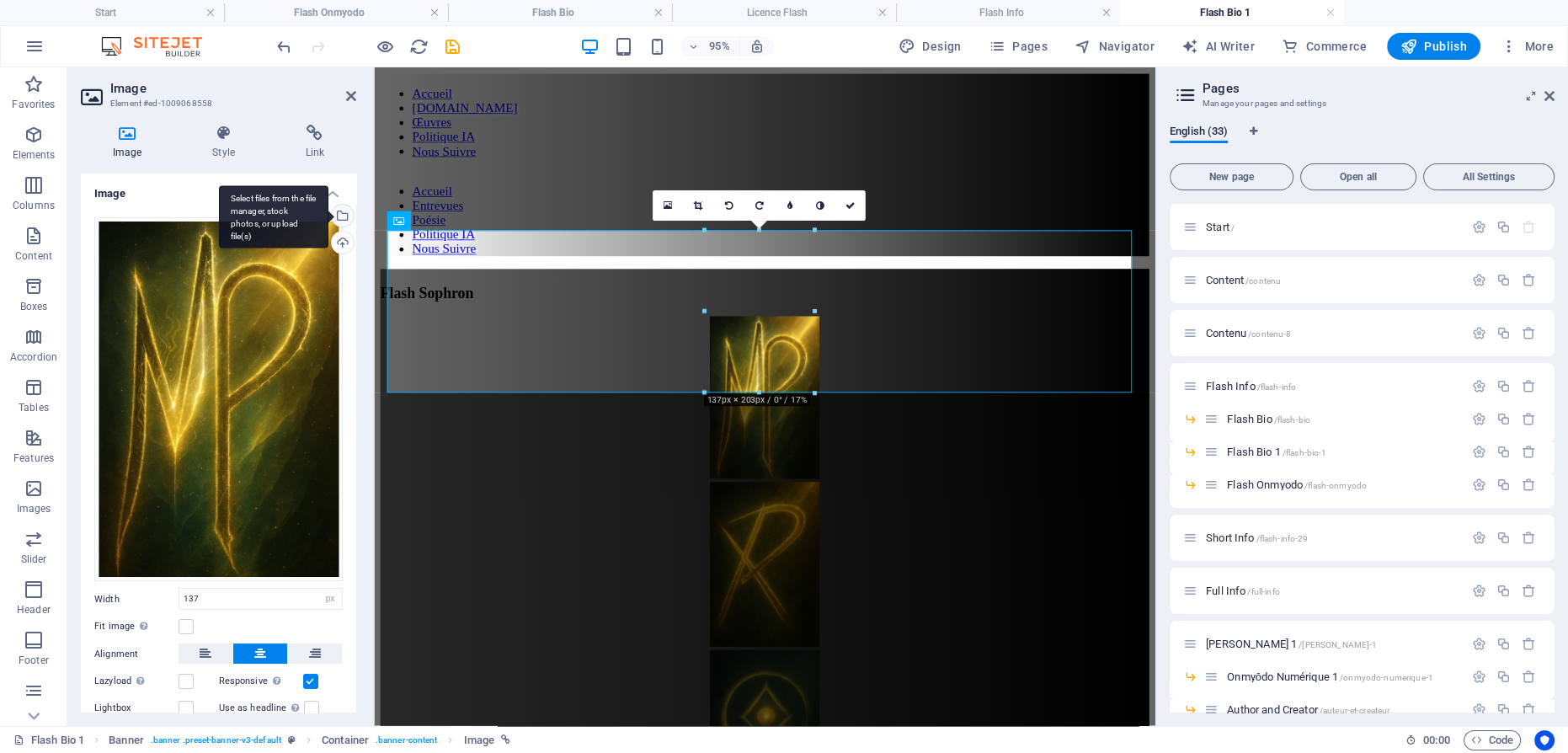
click at [342, 212] on div "Select files from the file manager, stock photos, or upload file(s)" at bounding box center [341, 217] width 25 height 25
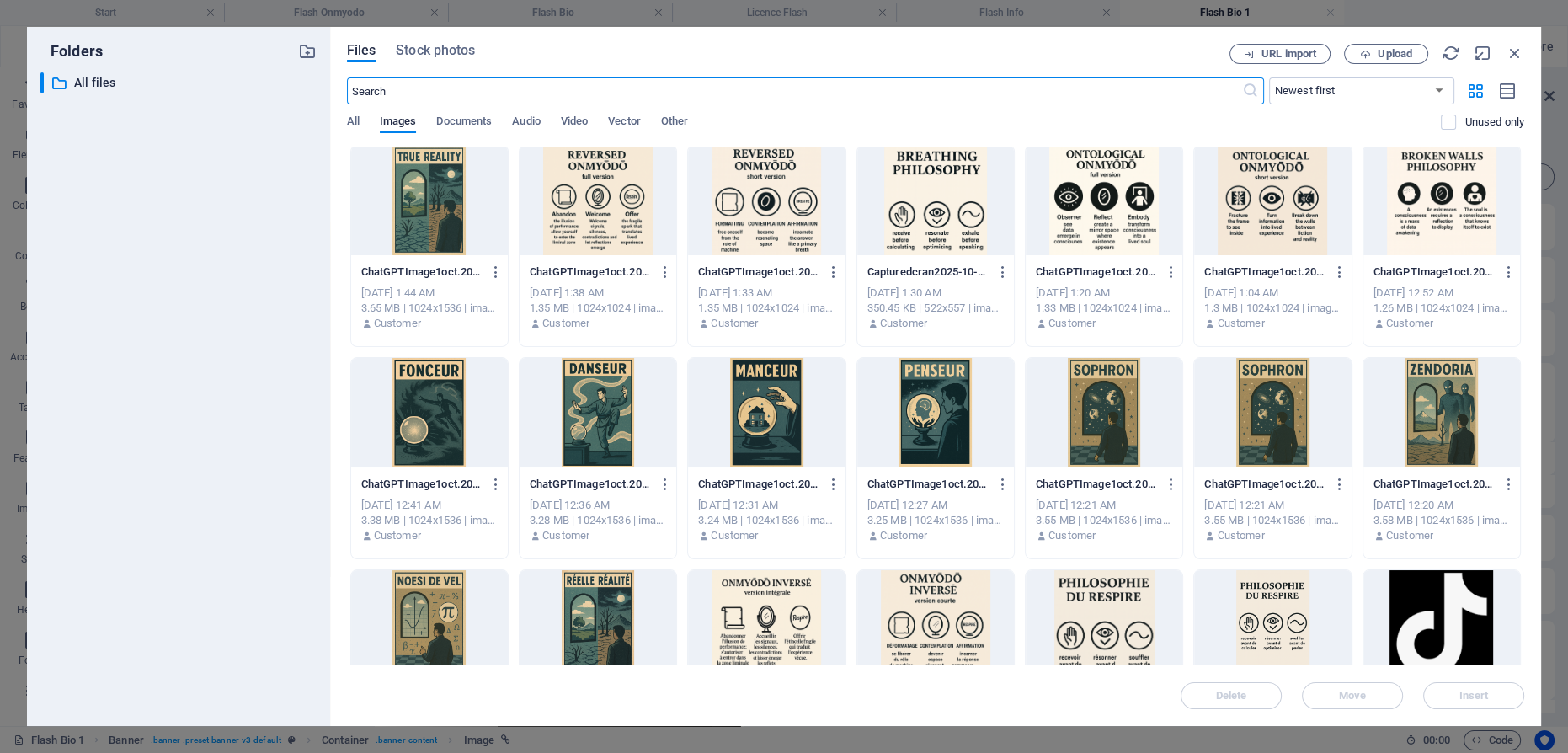
scroll to position [306, 0]
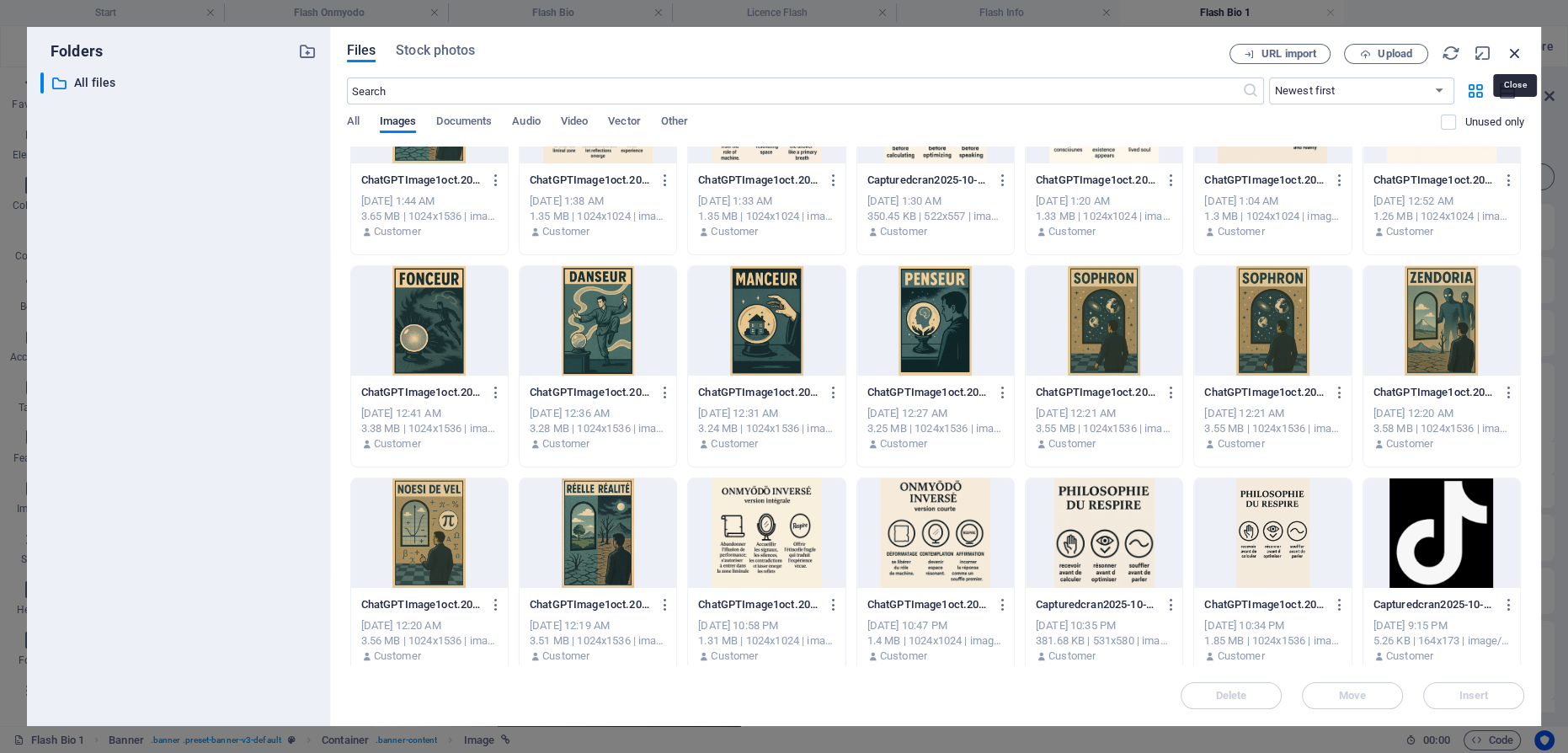
click at [1517, 53] on icon "button" at bounding box center [1514, 53] width 19 height 19
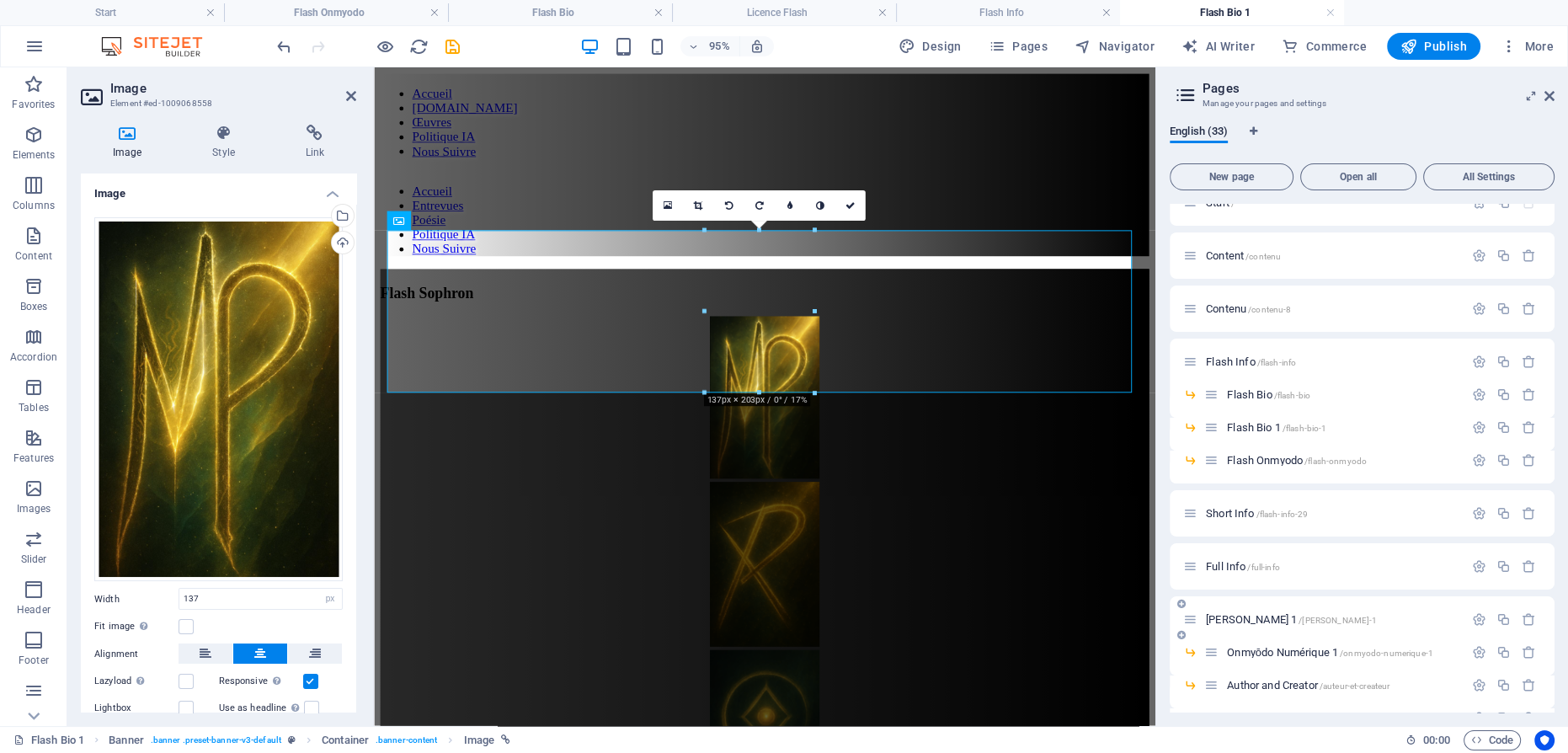
scroll to position [0, 0]
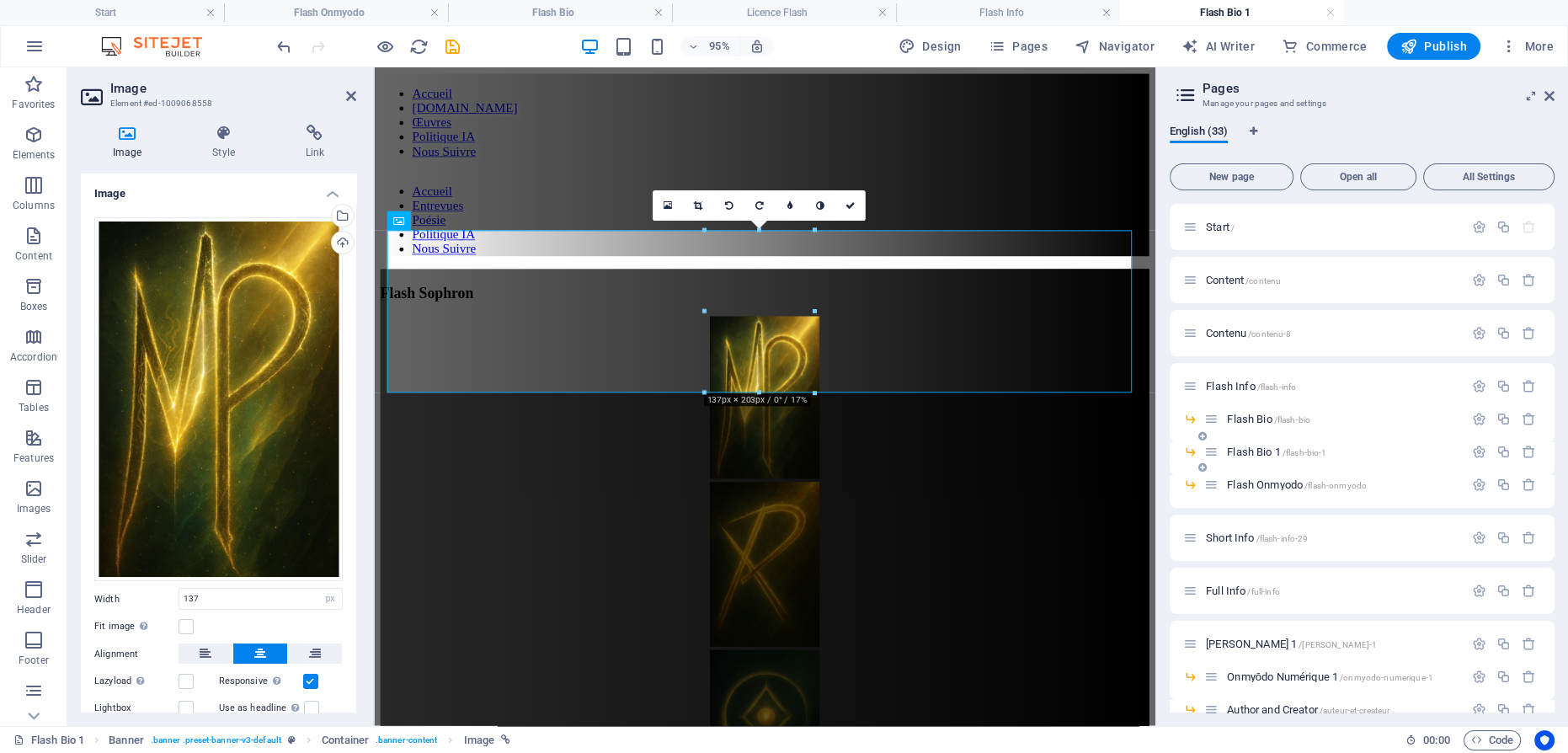
click at [1257, 448] on span "Flash Bio 1 /flash-bio-1" at bounding box center [1276, 452] width 100 height 13
click at [1243, 385] on span "Flash Info /flash-info" at bounding box center [1251, 386] width 90 height 13
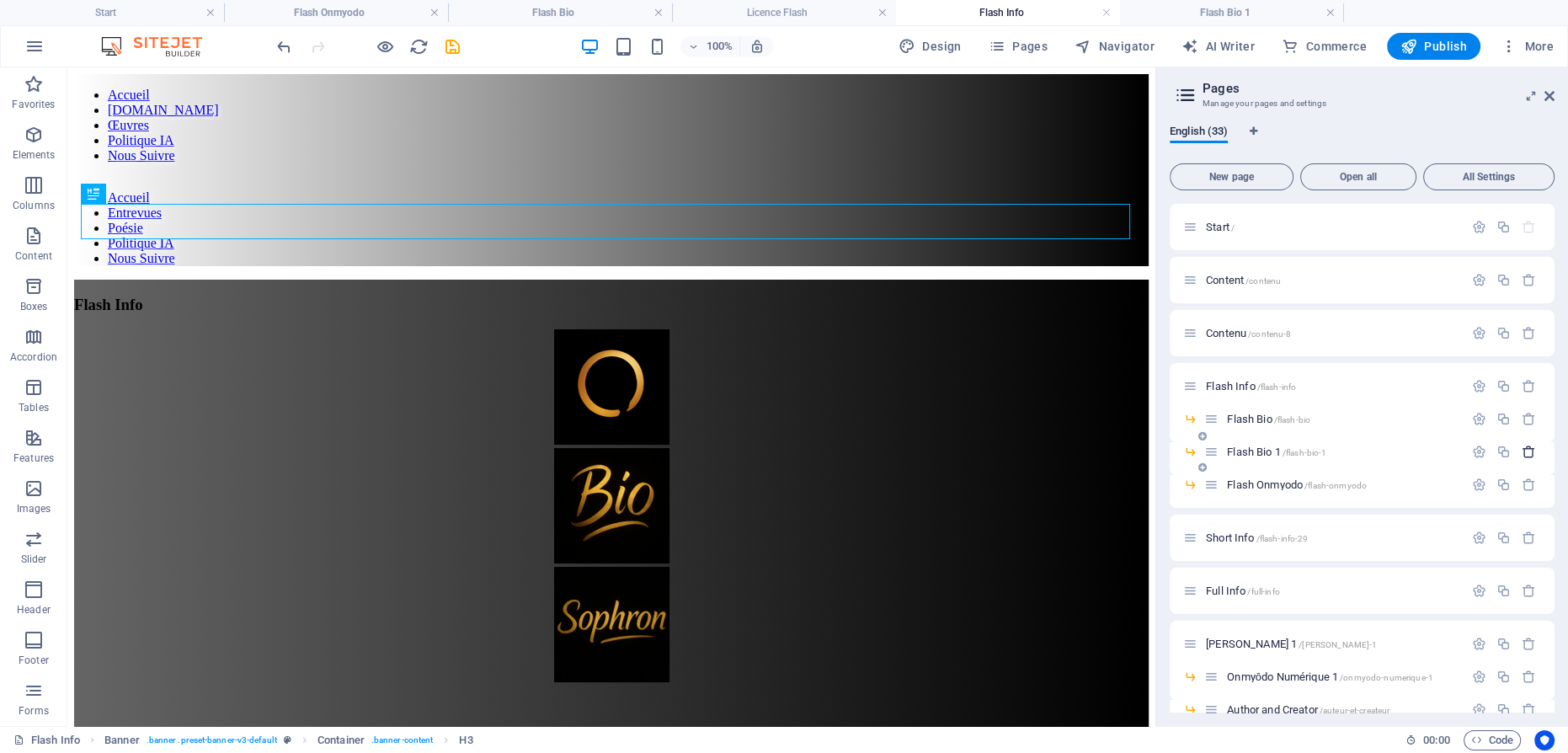
click at [1525, 452] on icon "button" at bounding box center [1529, 452] width 14 height 14
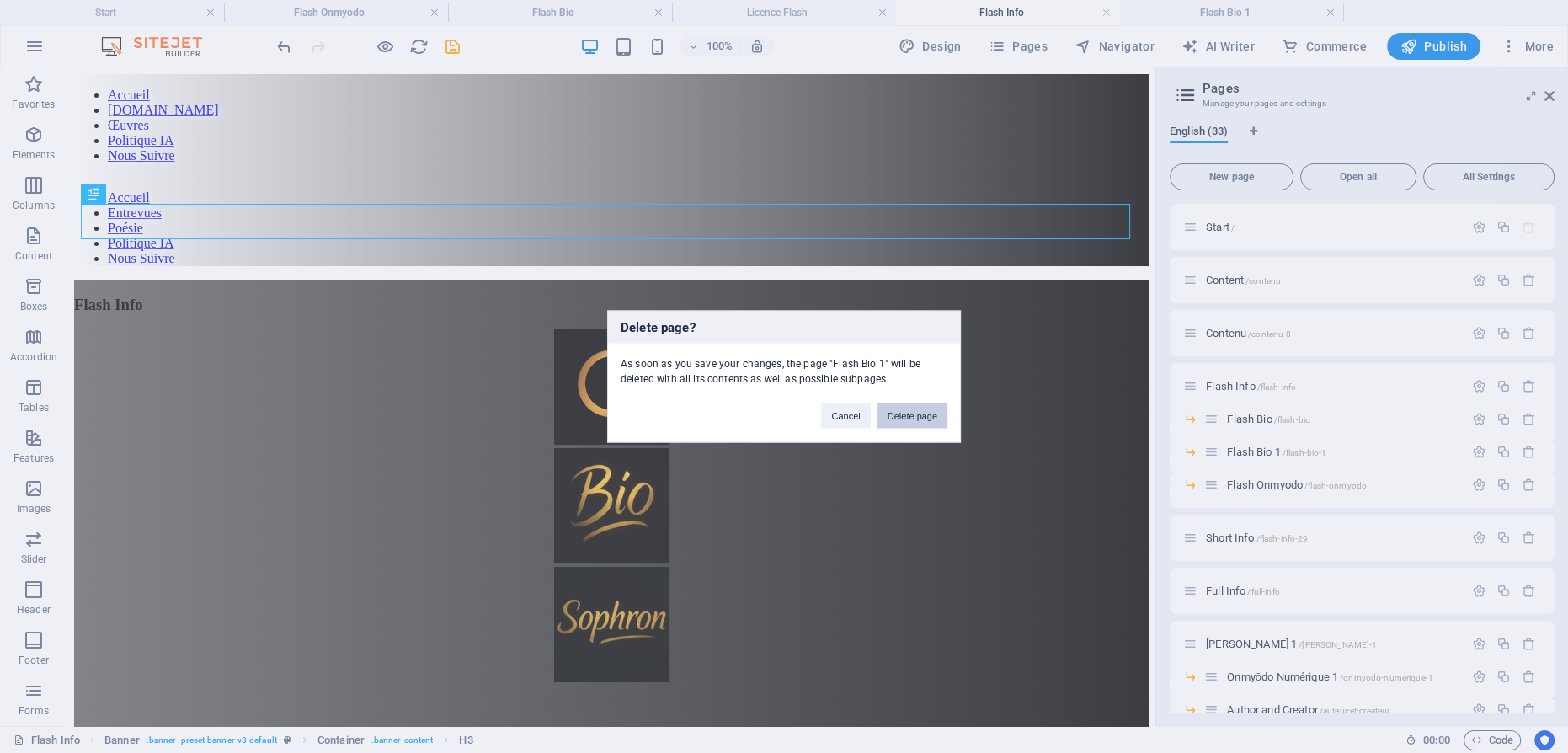
click at [929, 414] on button "Delete page" at bounding box center [913, 416] width 70 height 25
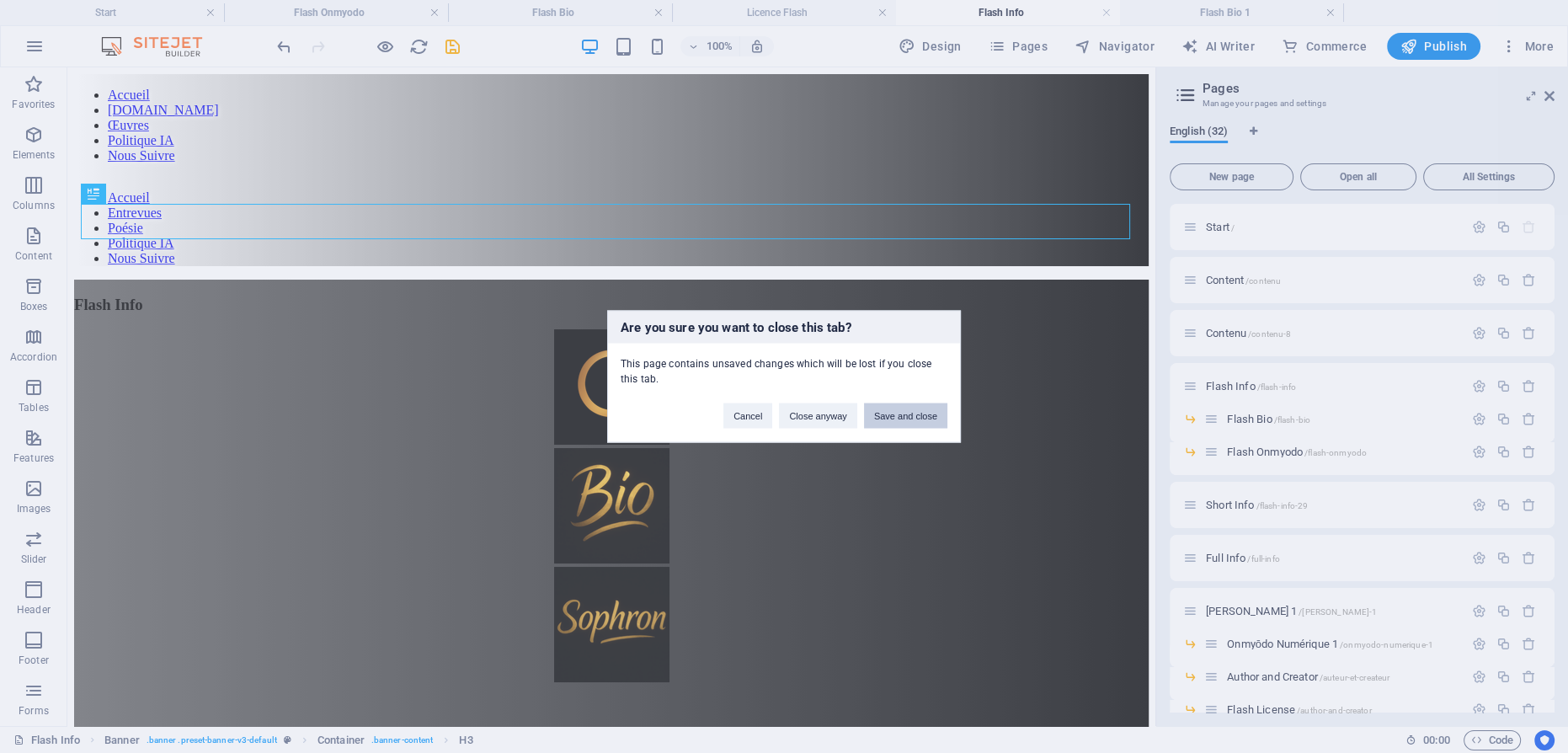
drag, startPoint x: 923, startPoint y: 413, endPoint x: 906, endPoint y: 333, distance: 81.8
click at [923, 413] on button "Save and close" at bounding box center [905, 416] width 83 height 25
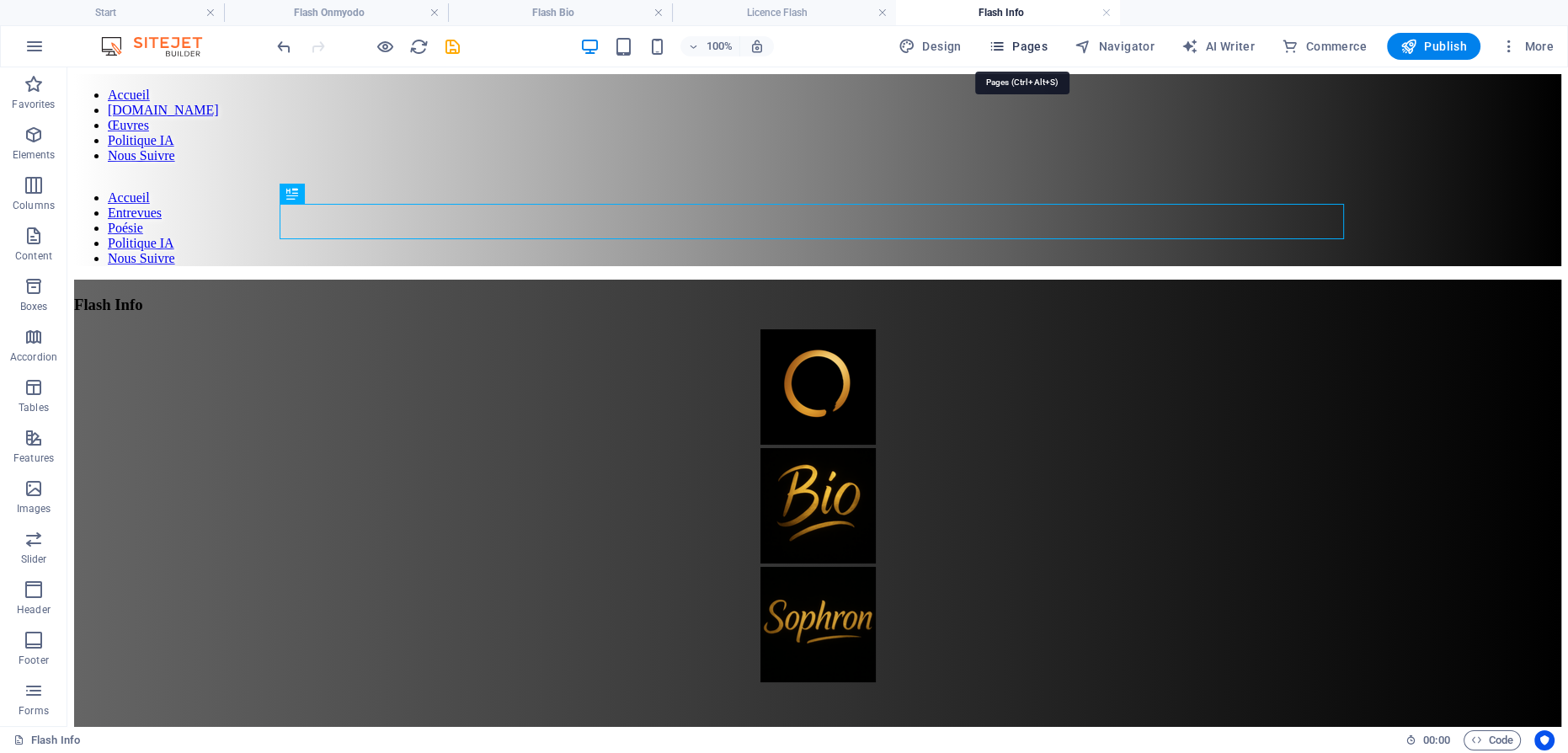
click at [1017, 39] on span "Pages" at bounding box center [1018, 46] width 59 height 17
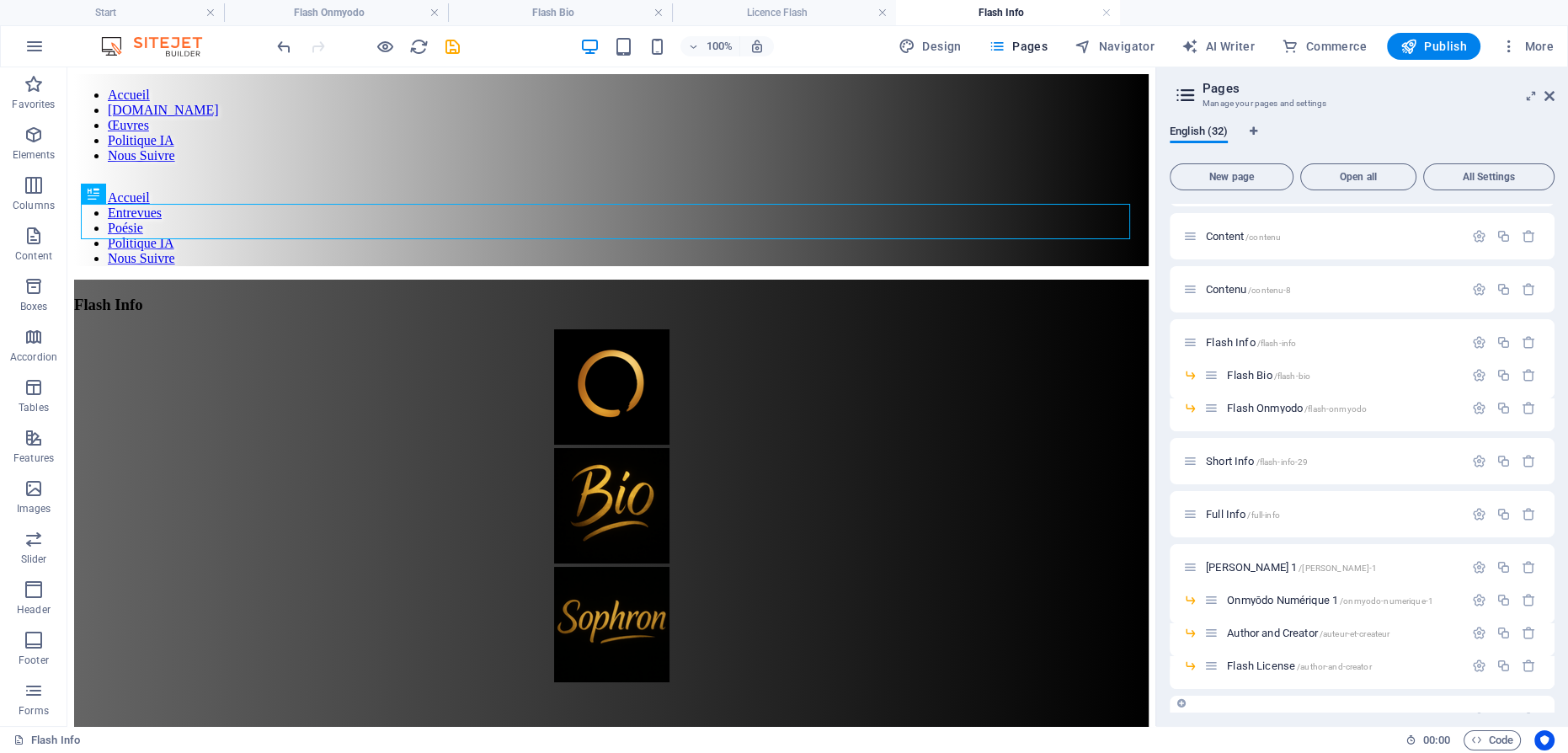
scroll to position [20, 0]
click at [1501, 359] on icon "button" at bounding box center [1503, 367] width 14 height 14
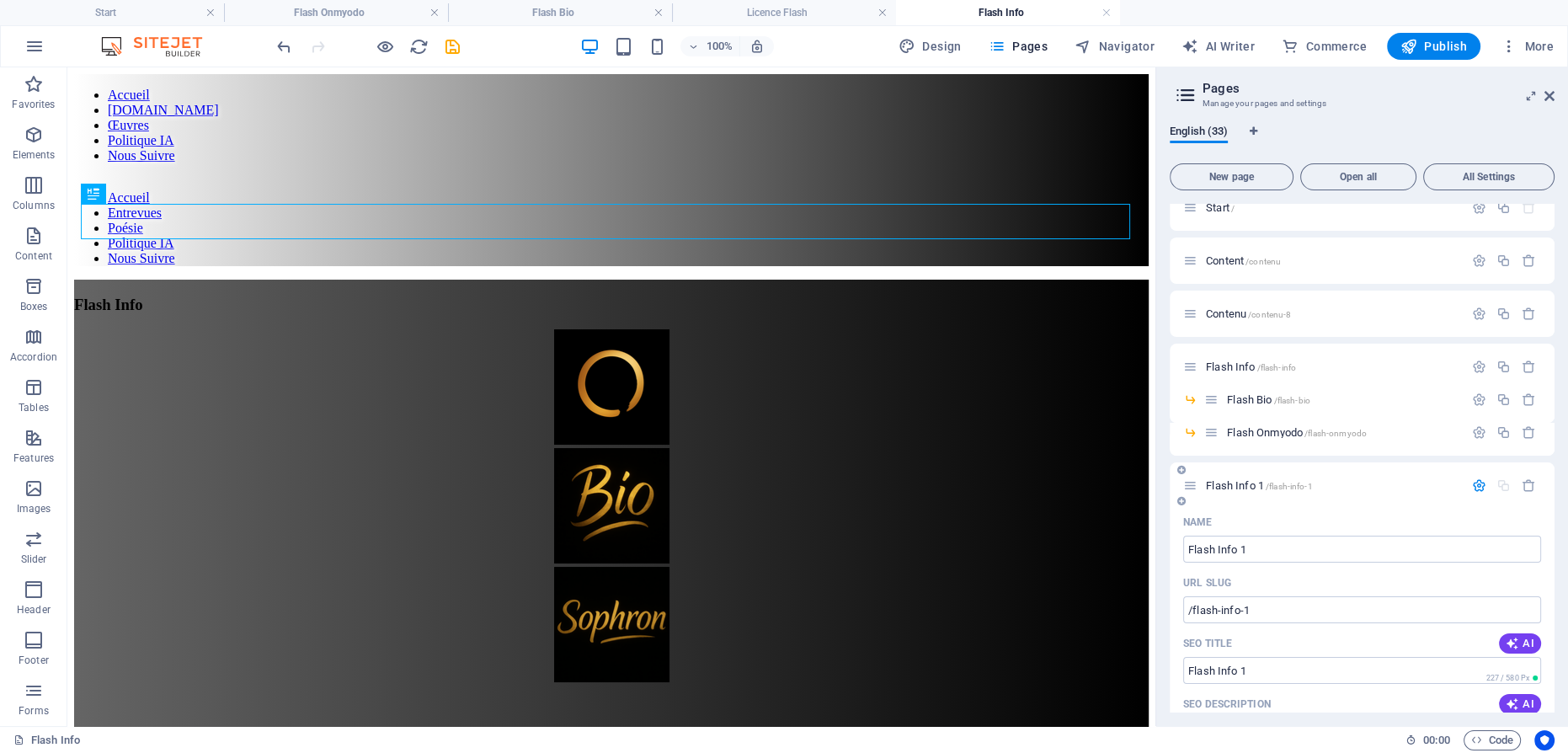
click at [1241, 480] on span "Flash Info 1 /flash-info-1" at bounding box center [1259, 485] width 106 height 13
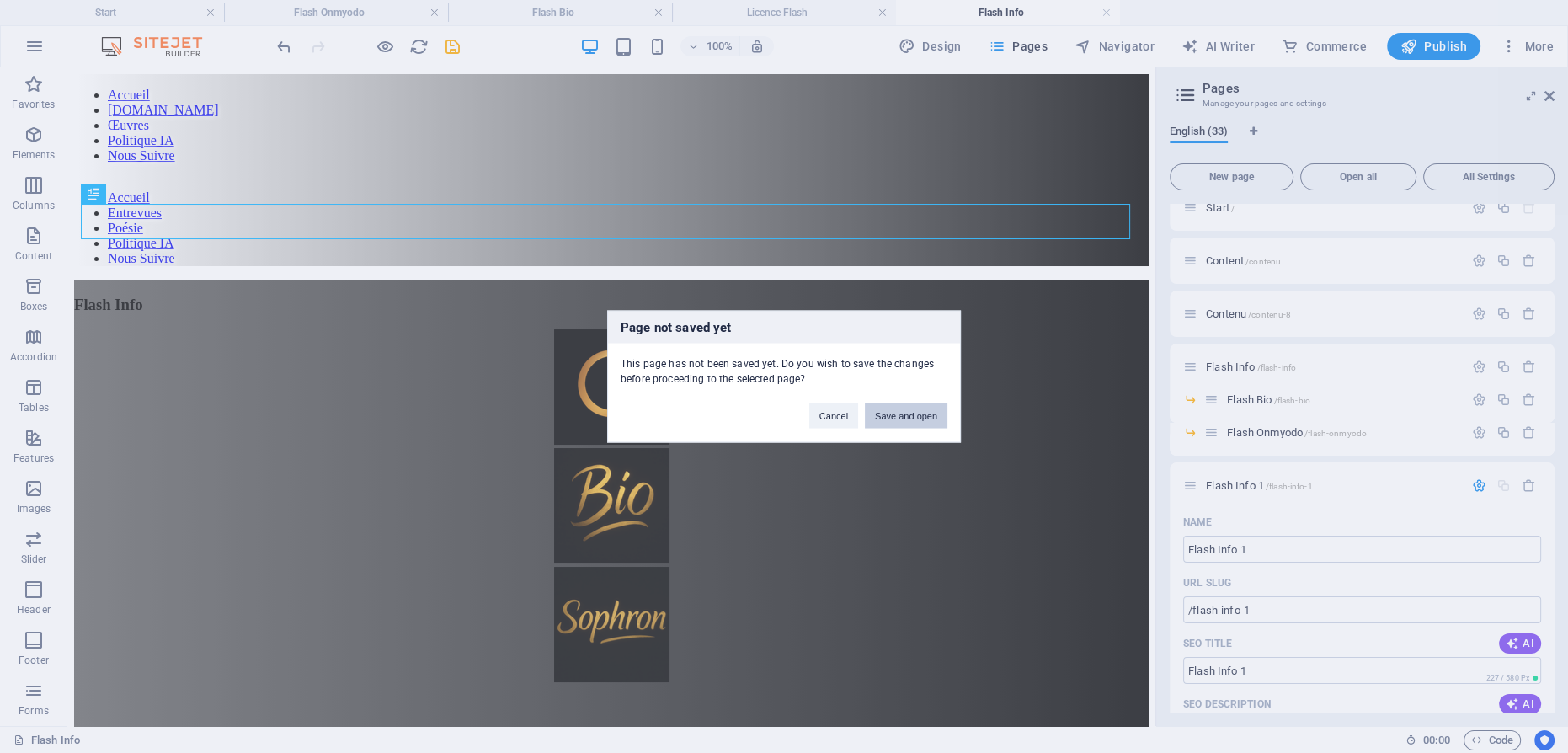
click at [911, 417] on button "Save and open" at bounding box center [905, 416] width 82 height 25
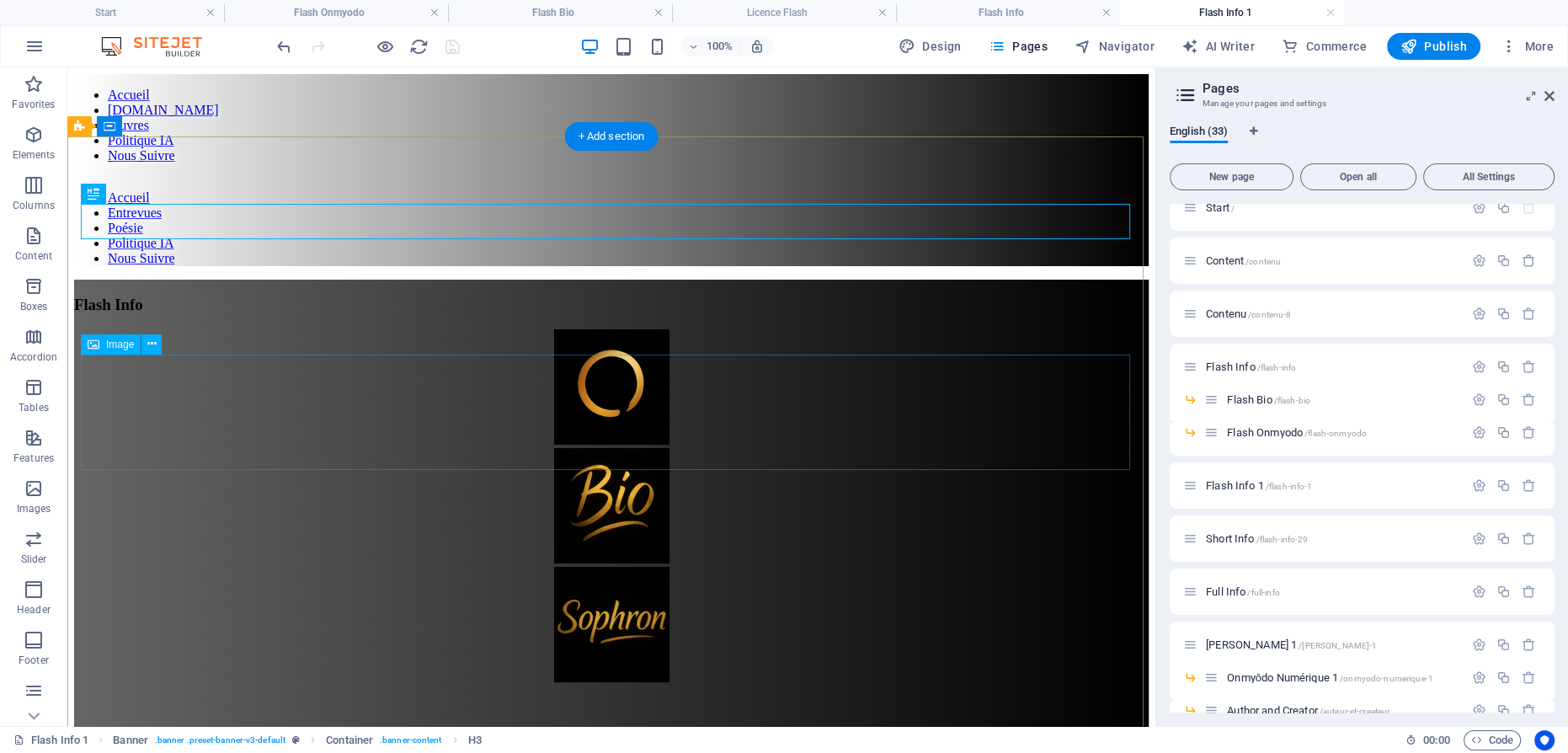
scroll to position [0, 0]
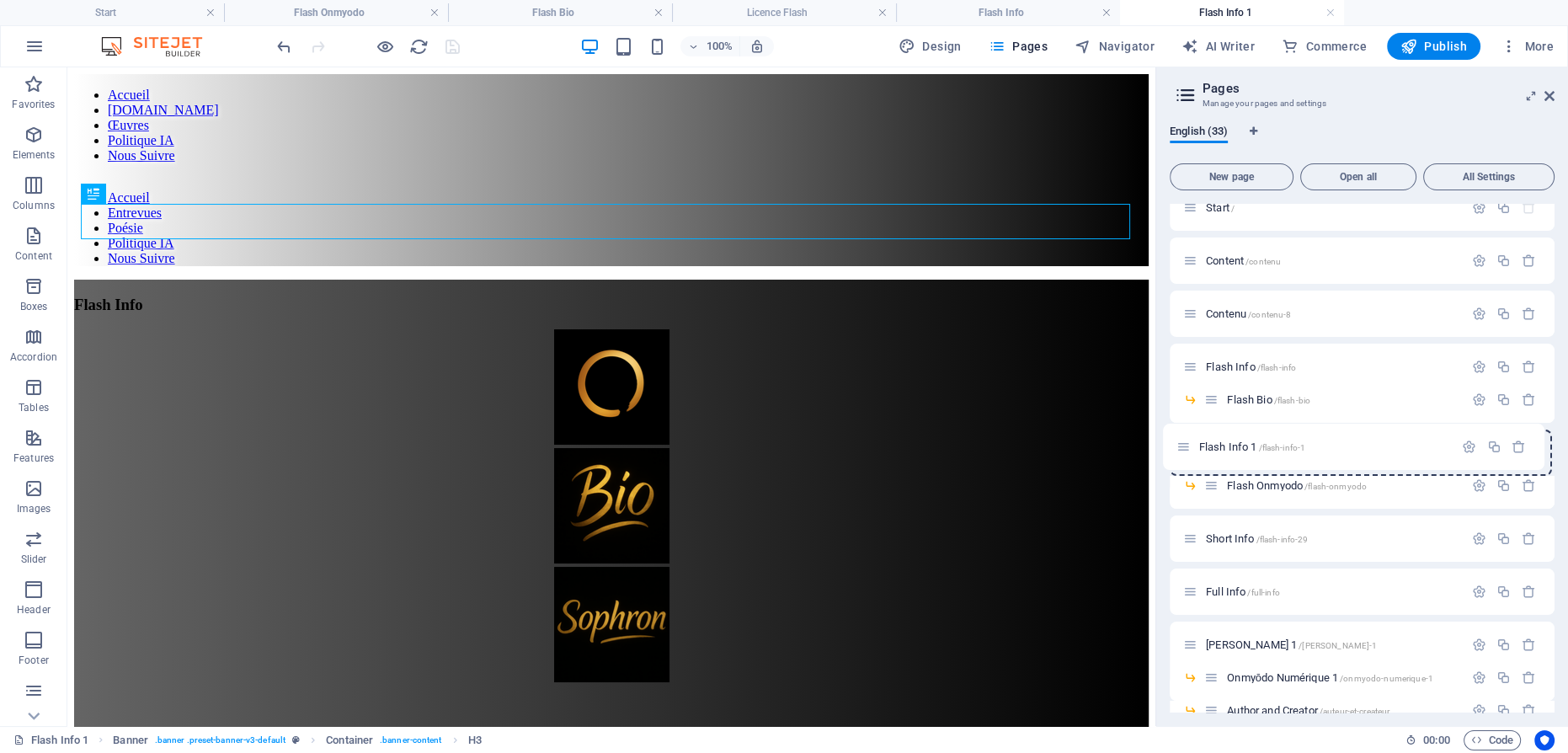
drag, startPoint x: 1190, startPoint y: 486, endPoint x: 1181, endPoint y: 442, distance: 44.9
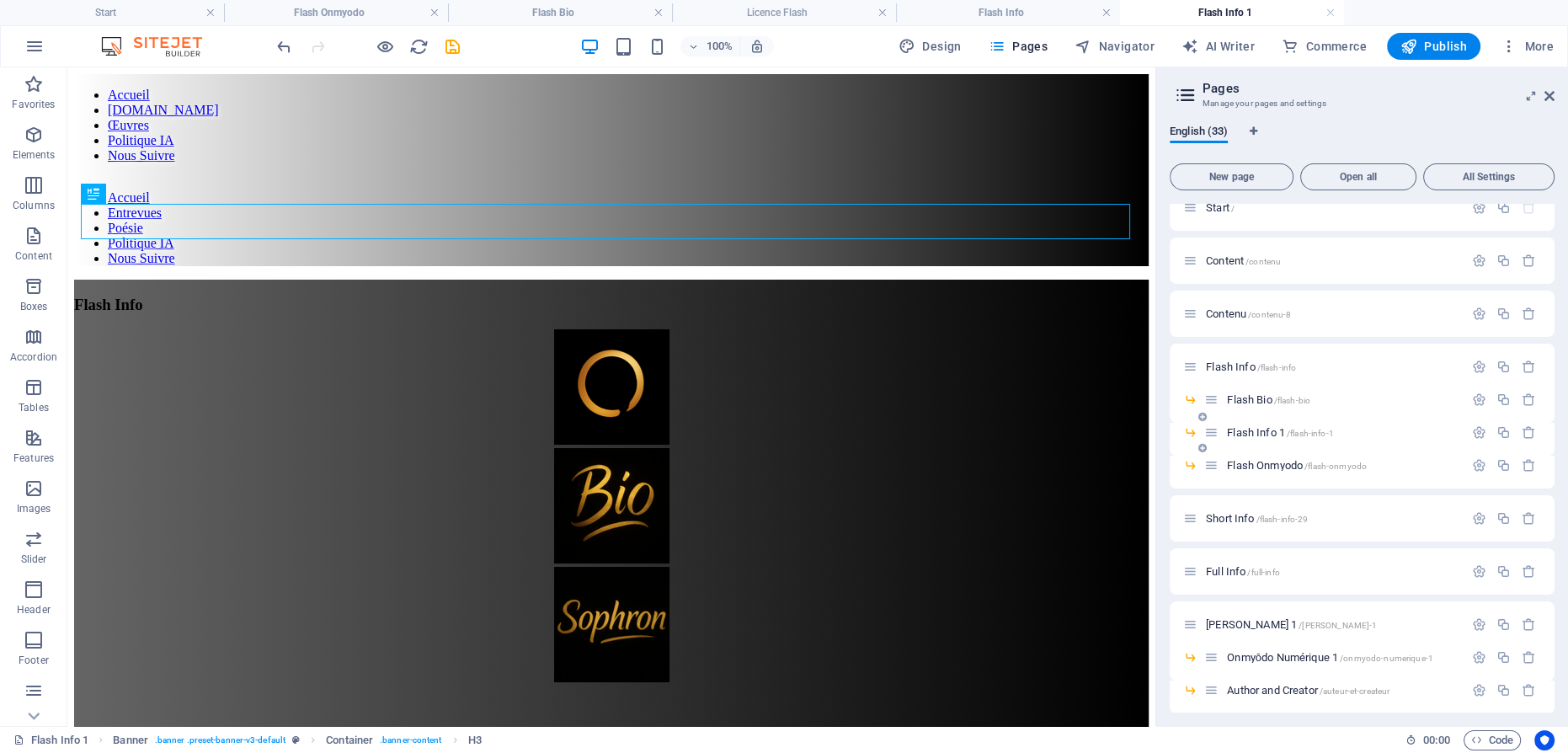
click at [1266, 433] on span "Flash Info 1 /flash-info-1" at bounding box center [1279, 432] width 106 height 13
click at [634, 296] on div "Flash Info" at bounding box center [611, 305] width 1074 height 19
click at [637, 296] on div "Flash Info" at bounding box center [611, 305] width 1074 height 19
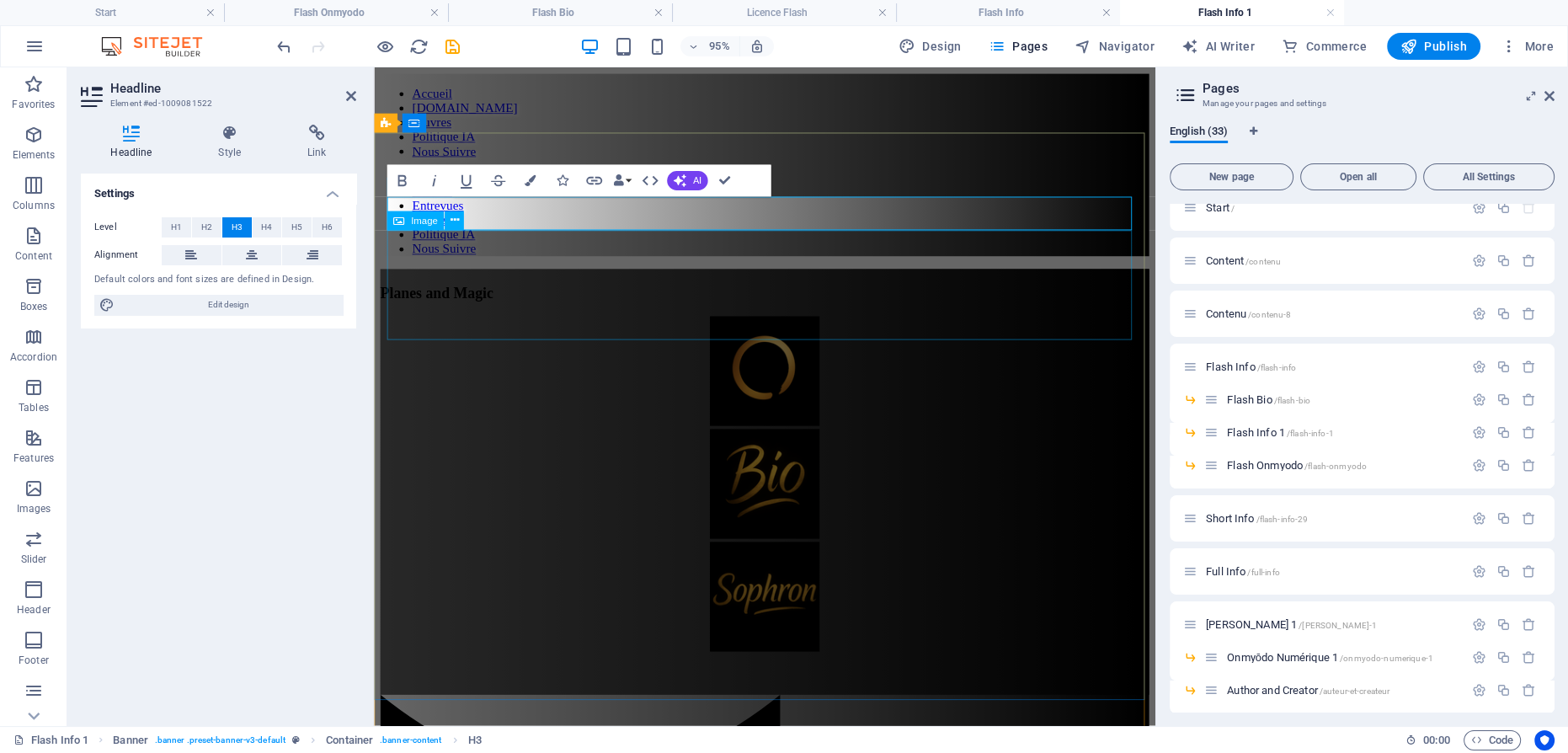
click at [782, 329] on figure at bounding box center [784, 388] width 810 height 118
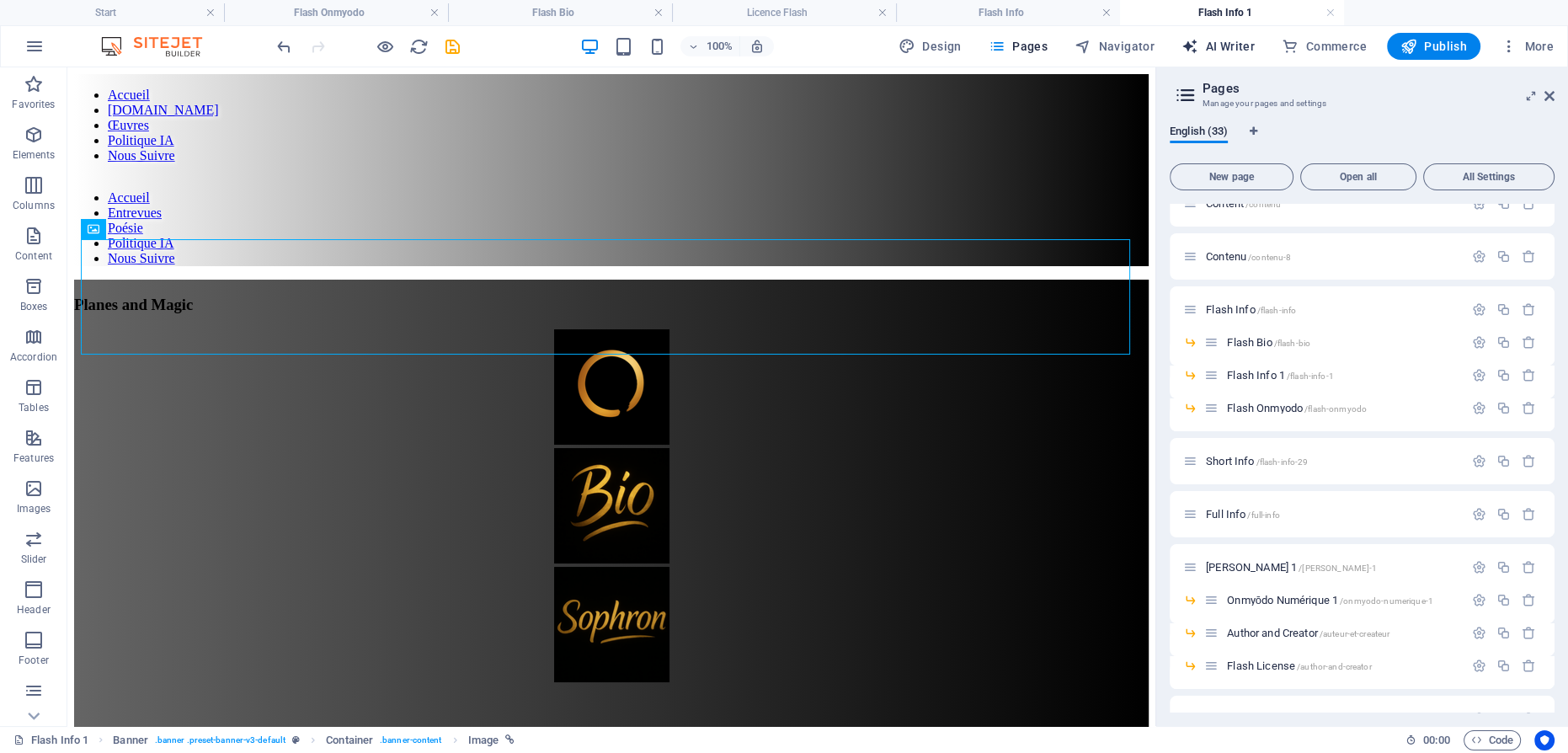
scroll to position [76, 0]
click at [546, 296] on div "Planes and Magic" at bounding box center [611, 305] width 1074 height 19
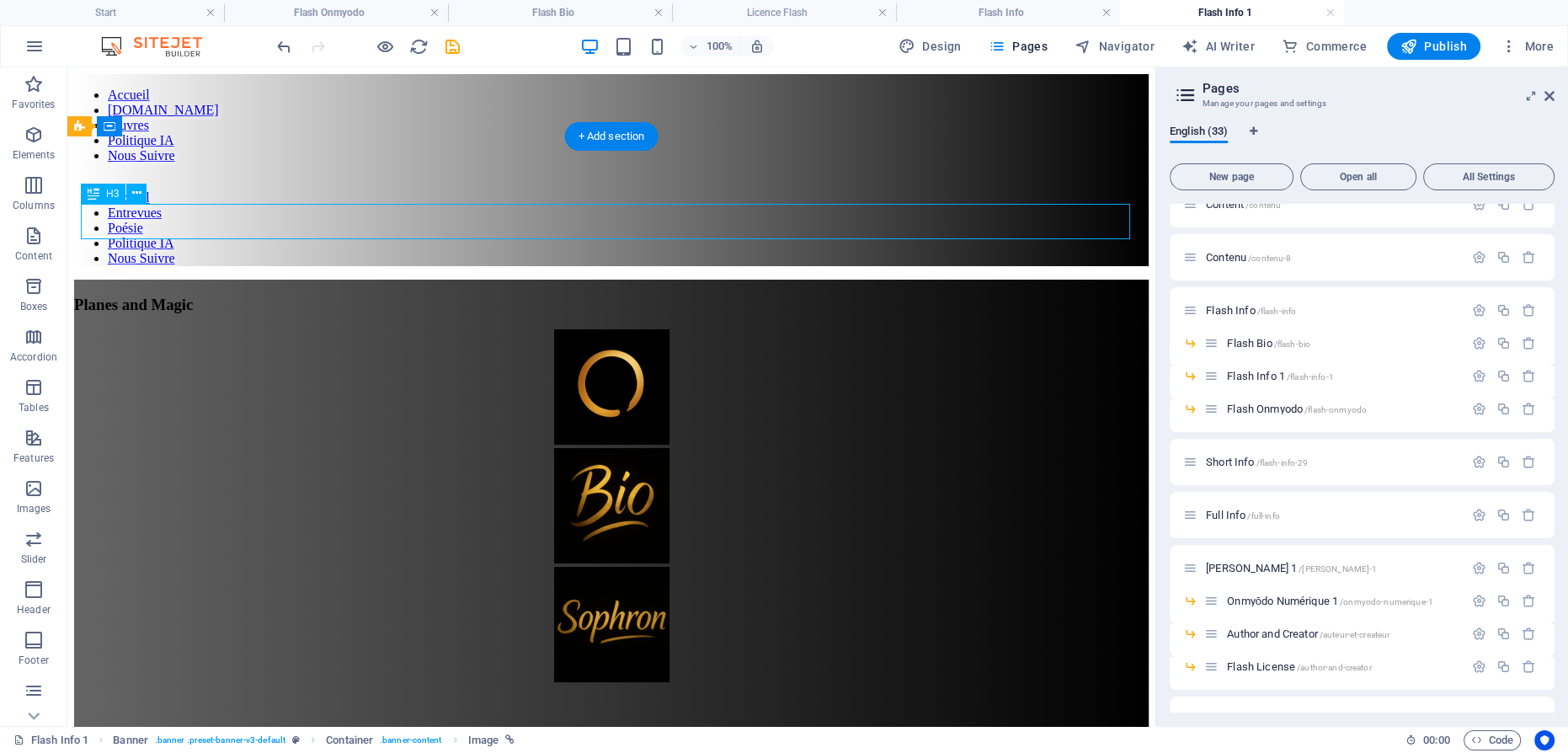
click at [546, 296] on div "Planes and Magic" at bounding box center [611, 305] width 1074 height 19
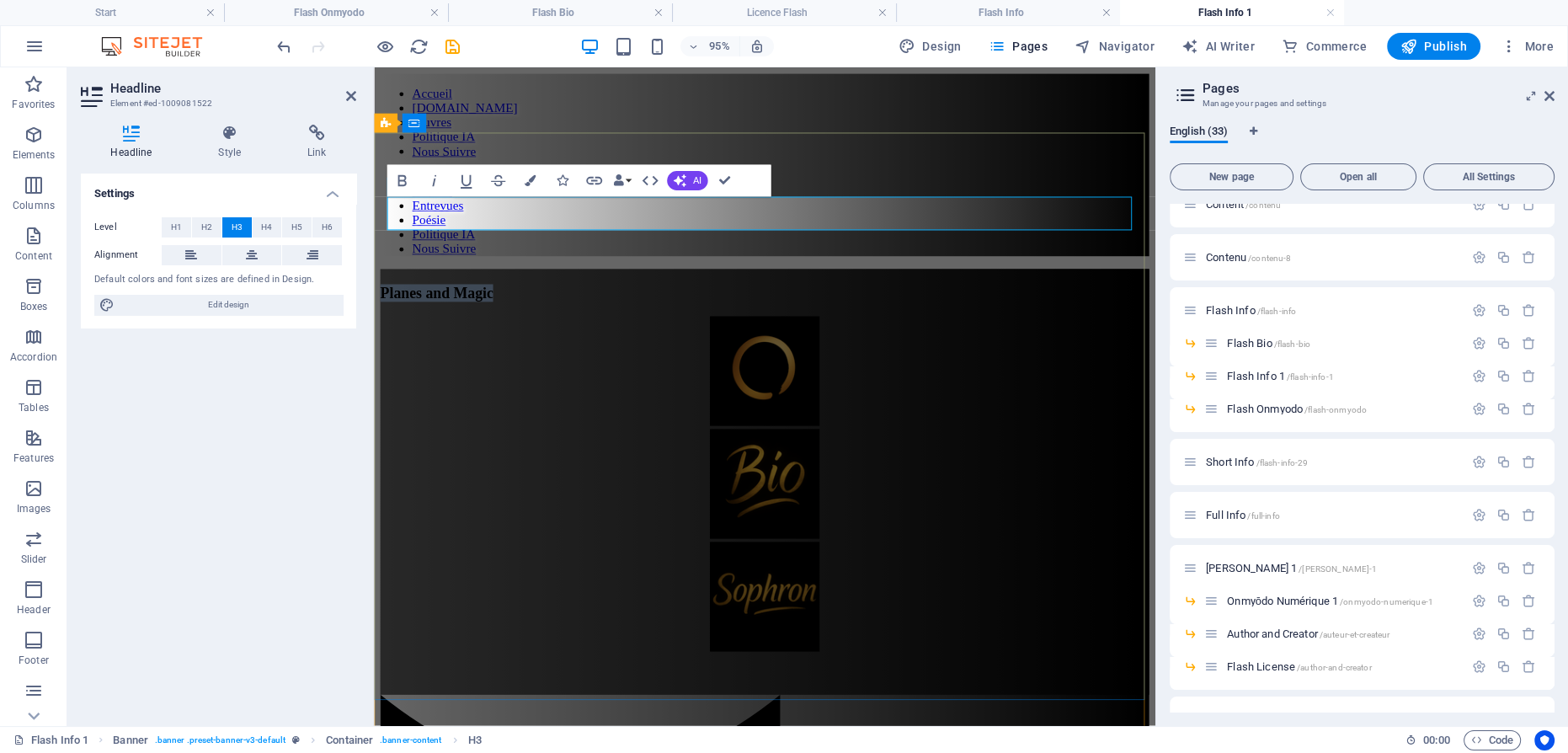
click at [499, 296] on span "Planes and Magic" at bounding box center [439, 305] width 118 height 18
drag, startPoint x: 702, startPoint y: 221, endPoint x: 713, endPoint y: 213, distance: 13.6
click at [542, 296] on span "Dimnensions and Magic" at bounding box center [461, 305] width 161 height 18
click at [761, 329] on figure at bounding box center [784, 388] width 810 height 118
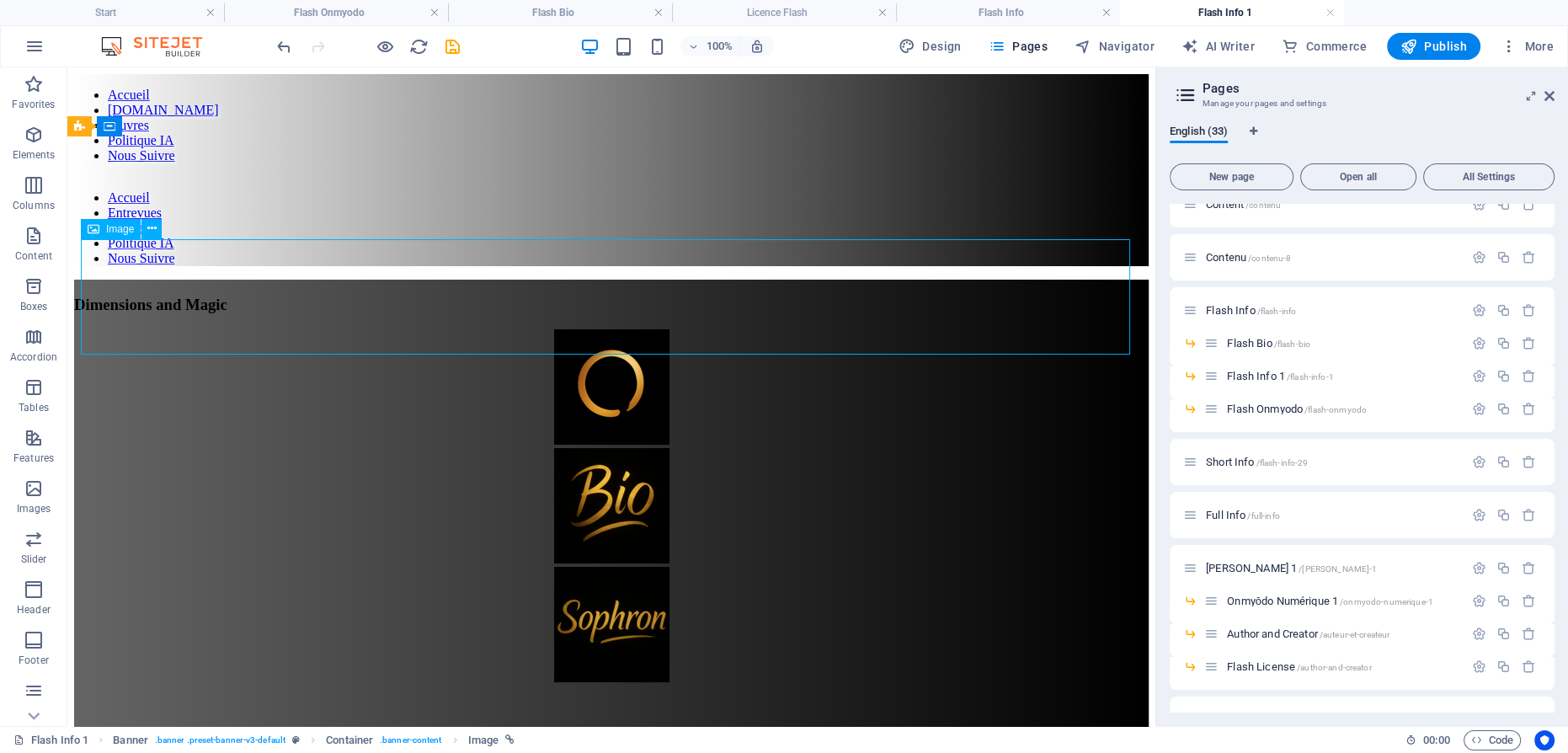
click at [613, 329] on figure at bounding box center [611, 388] width 1074 height 118
select select "px"
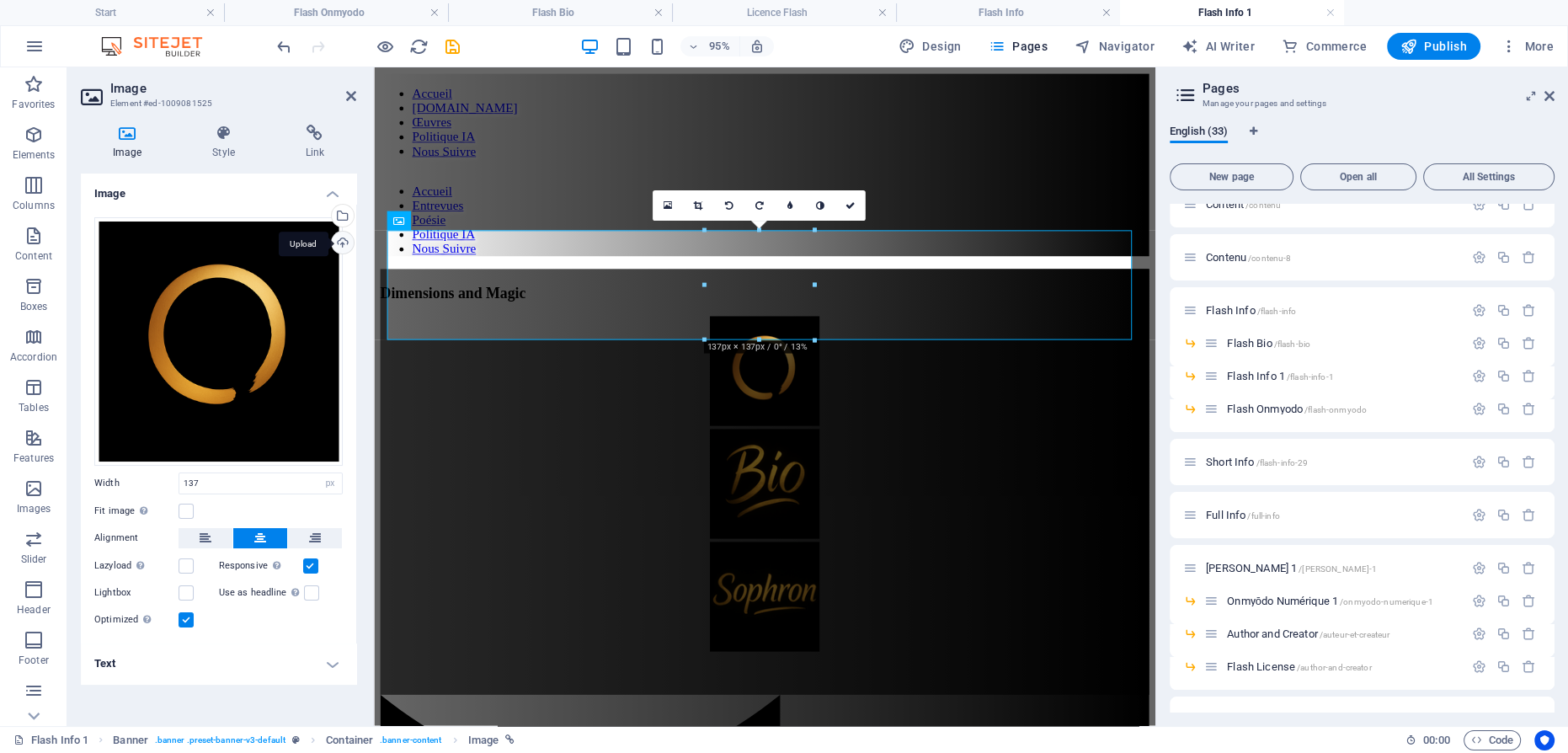
click at [343, 241] on div "Upload" at bounding box center [341, 244] width 25 height 25
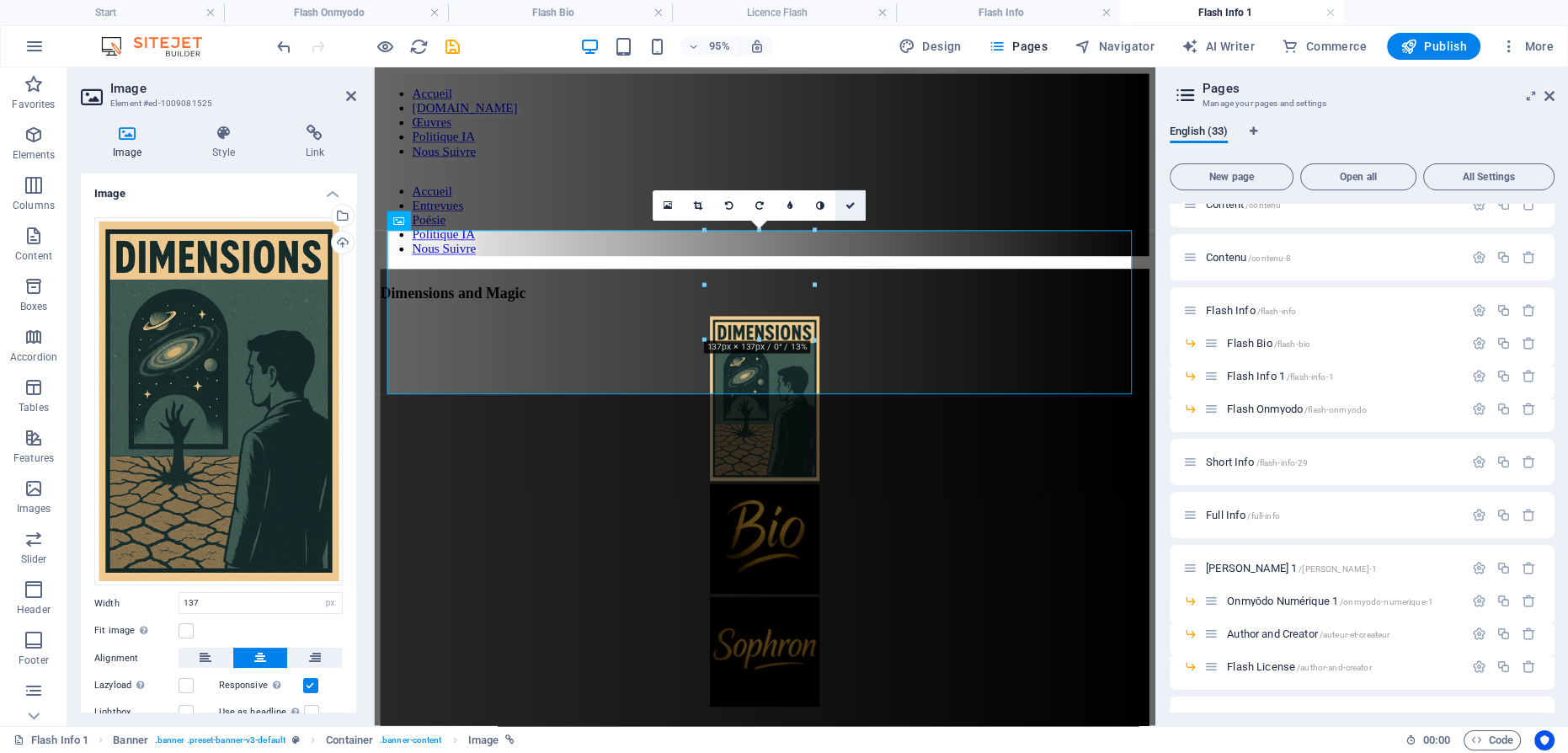
drag, startPoint x: 849, startPoint y: 201, endPoint x: 782, endPoint y: 137, distance: 92.7
click at [849, 201] on icon at bounding box center [850, 205] width 10 height 9
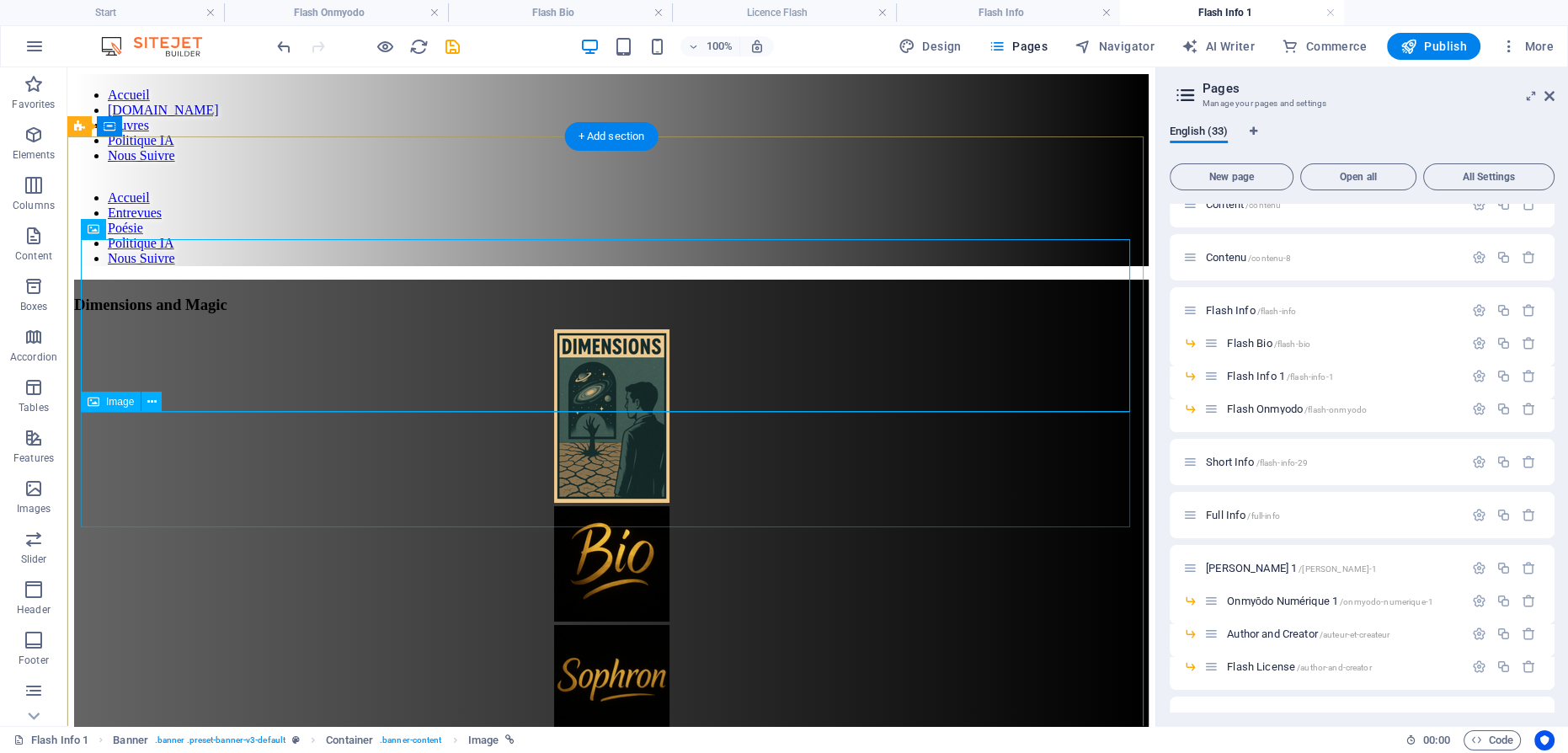
click at [581, 506] on figure at bounding box center [611, 565] width 1074 height 118
click at [596, 506] on figure at bounding box center [611, 565] width 1074 height 118
select select "px"
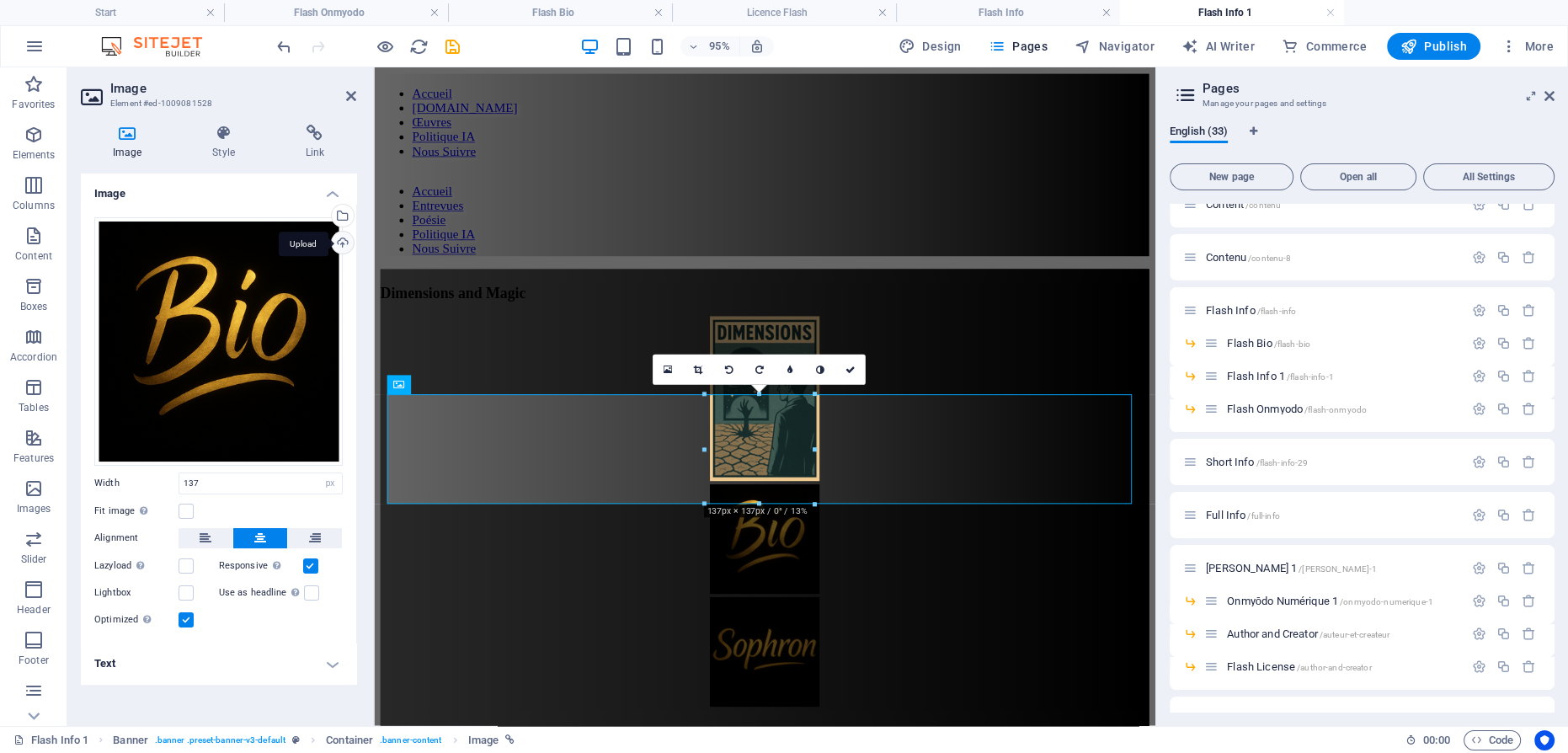
click at [343, 243] on div "Upload" at bounding box center [341, 244] width 25 height 25
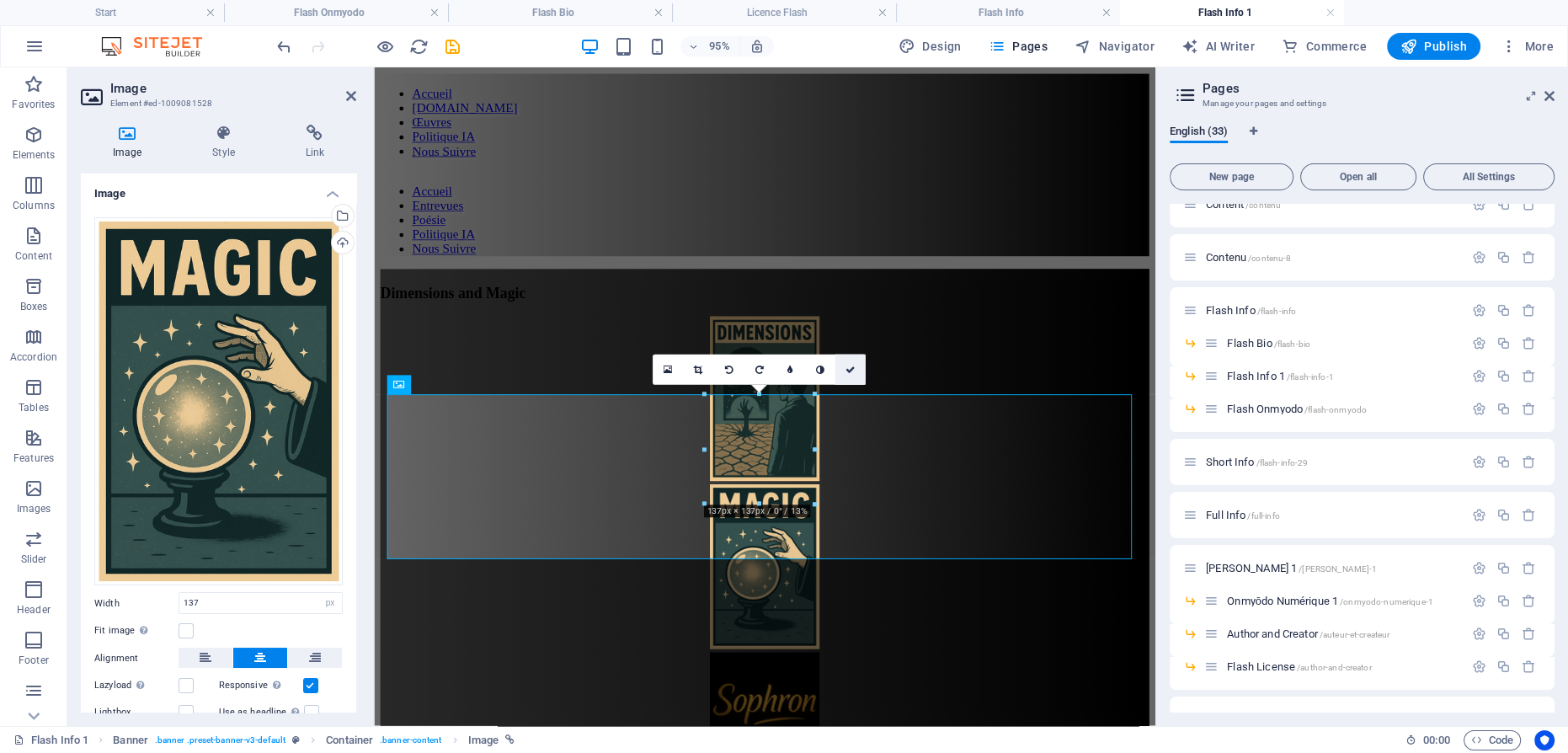
click at [858, 367] on link at bounding box center [851, 369] width 30 height 30
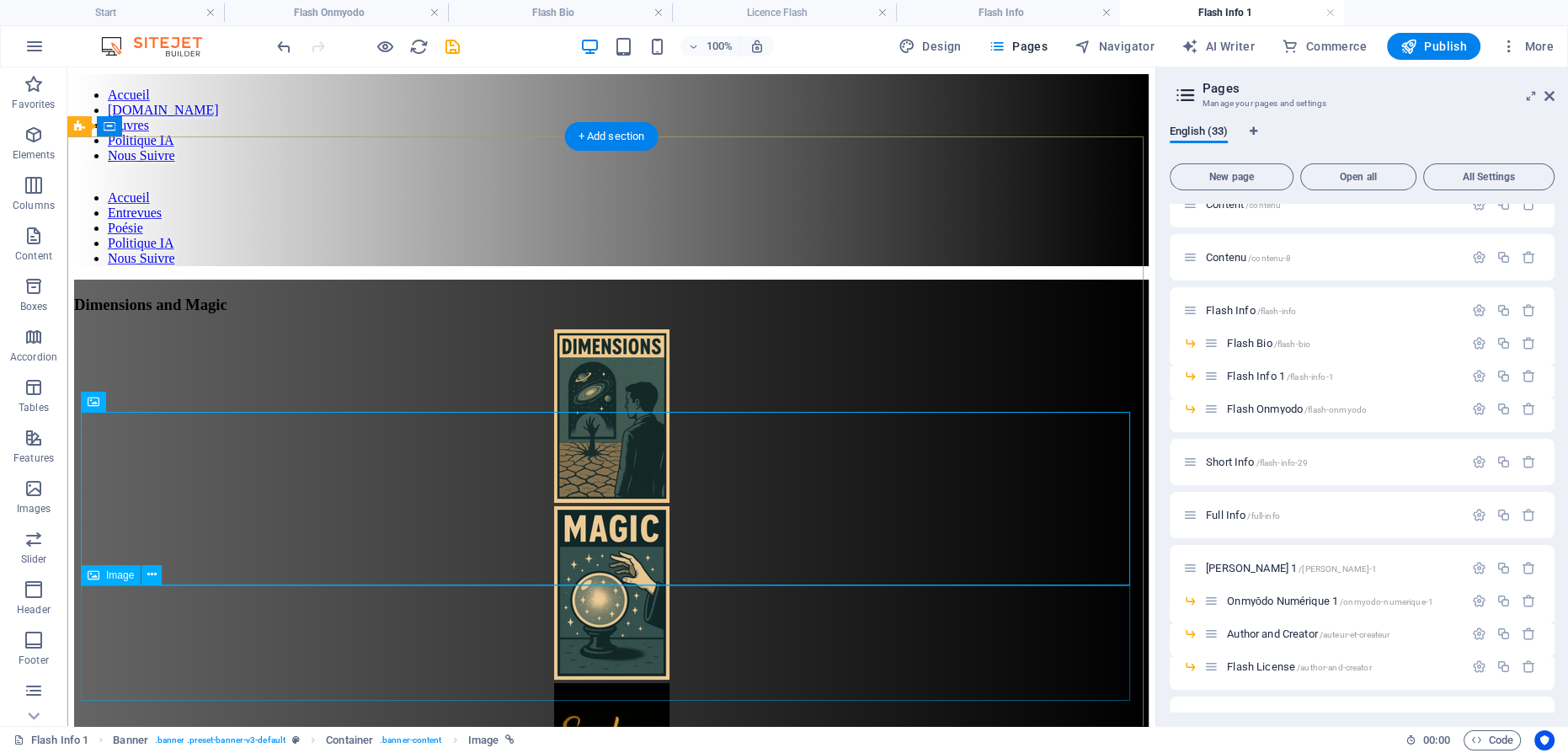
click at [620, 683] on figure at bounding box center [611, 742] width 1074 height 118
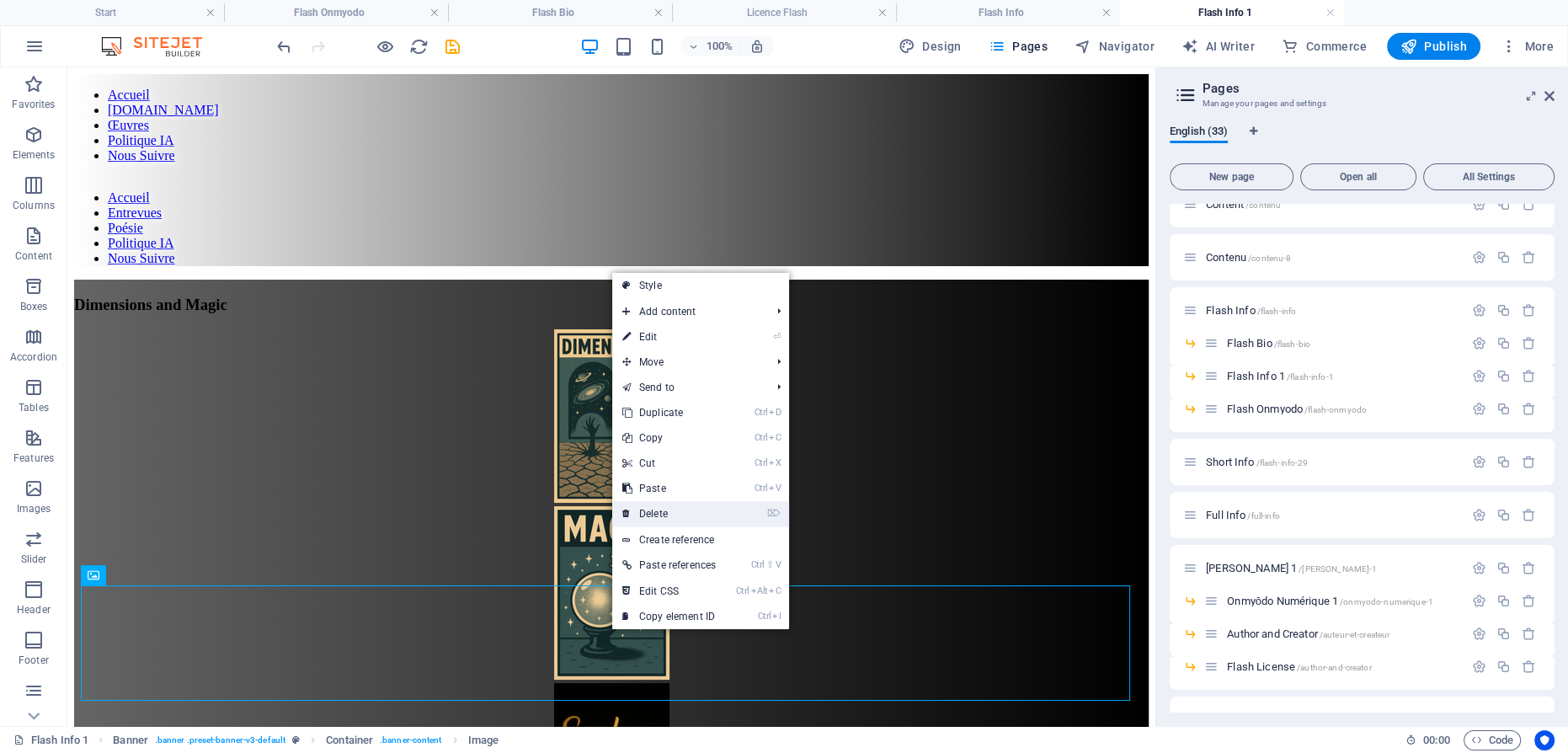
drag, startPoint x: 683, startPoint y: 509, endPoint x: 700, endPoint y: 322, distance: 187.8
click at [683, 509] on link "⌦ Delete" at bounding box center [669, 514] width 114 height 25
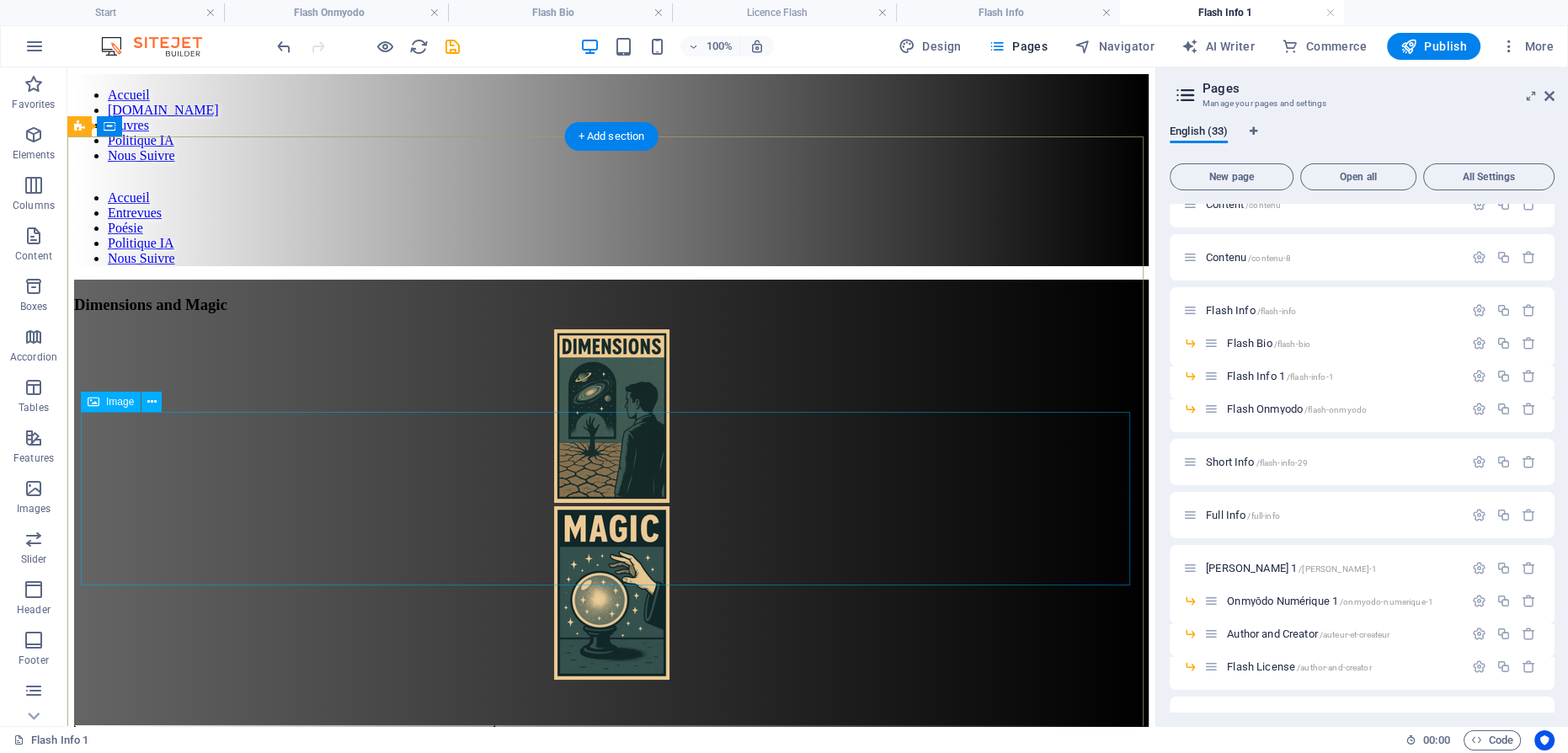
scroll to position [76, 0]
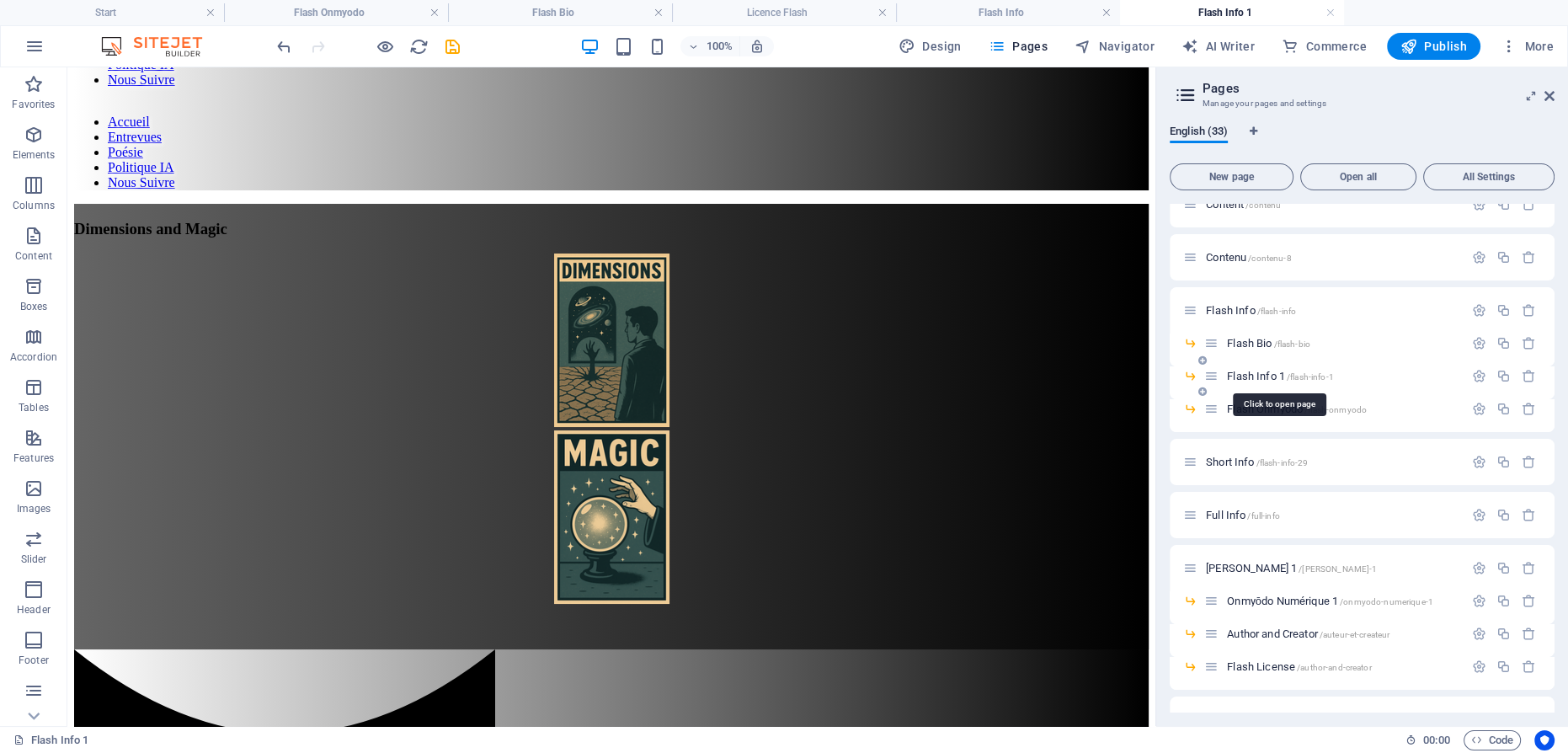
click at [1260, 372] on span "Flash Info 1 /flash-info-1" at bounding box center [1279, 376] width 106 height 13
click at [1472, 370] on icon "button" at bounding box center [1479, 376] width 14 height 14
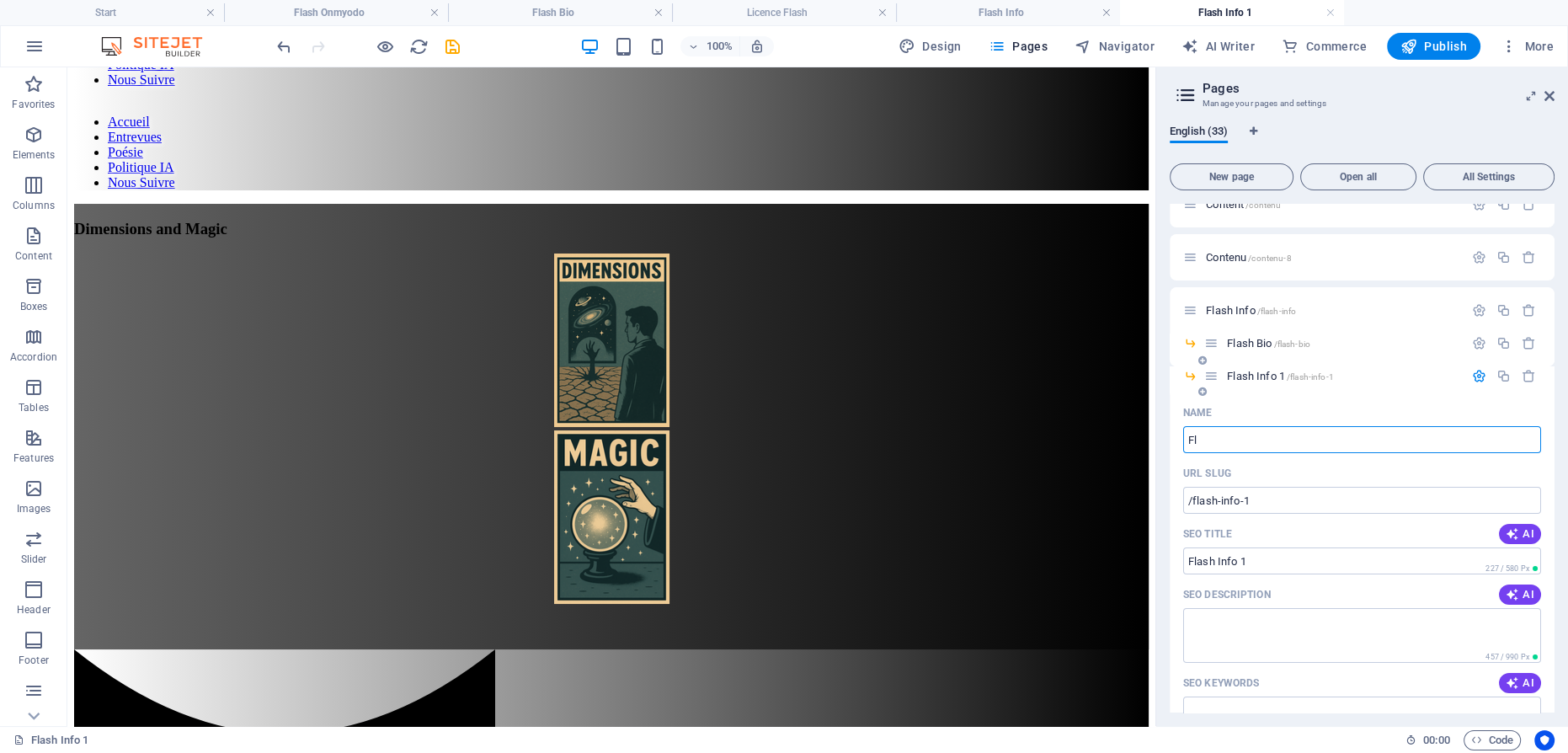
type input "F"
type input "/flash-info-33"
type input "Flash Info"
type input "Dimensions a"
type input "Dimensions and Magic"
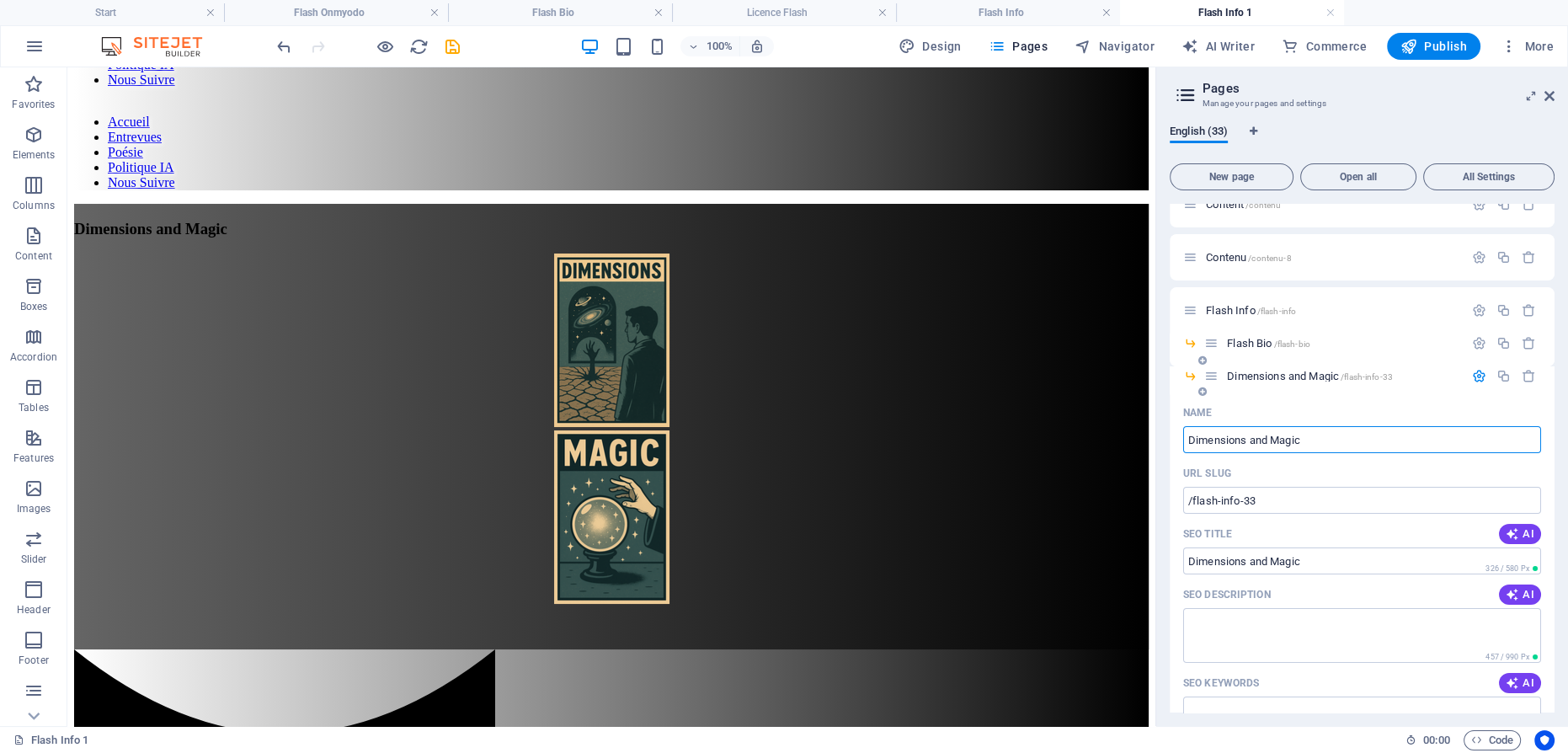
type input "Dimensions and Magic"
click at [1472, 369] on icon "button" at bounding box center [1479, 376] width 14 height 14
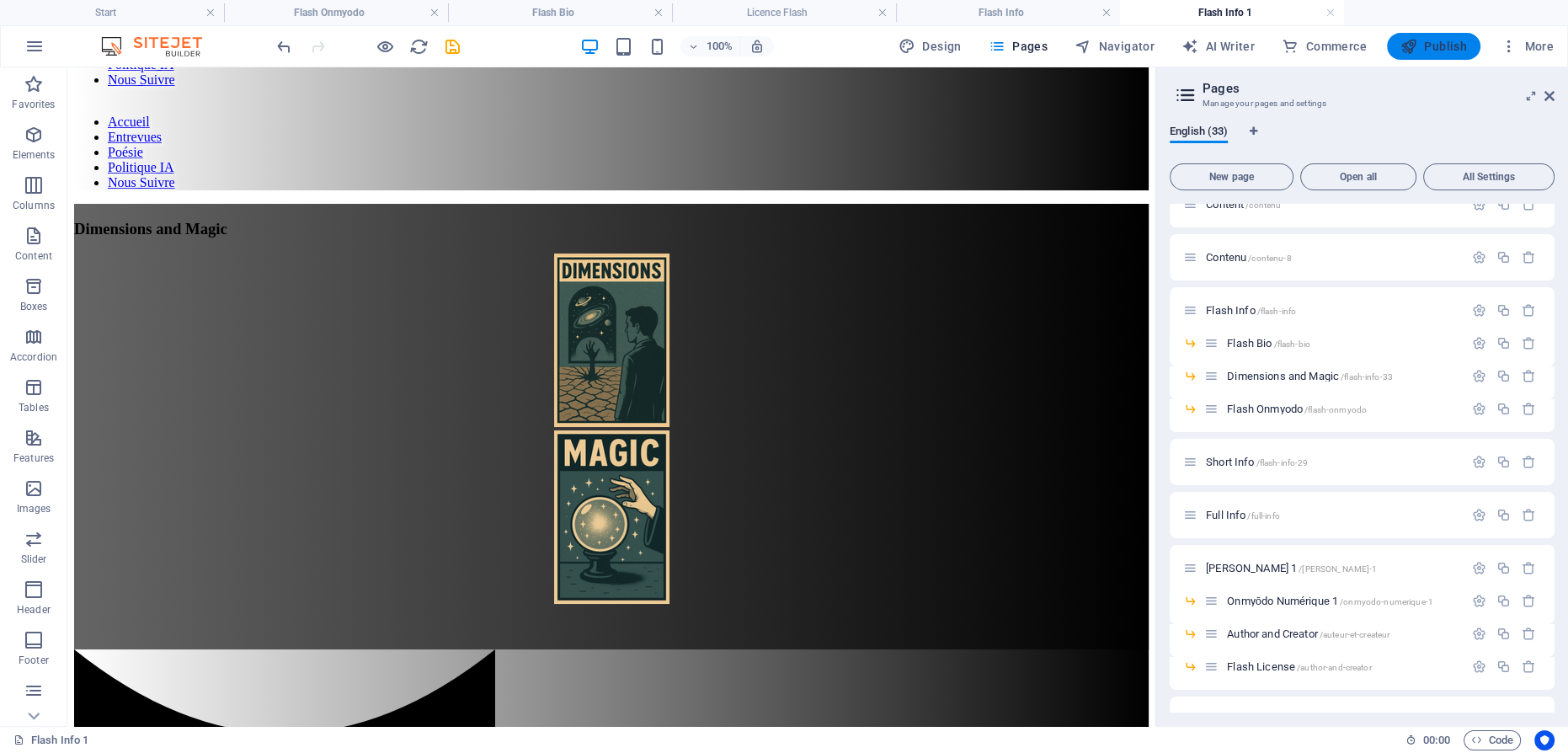
click at [1427, 39] on span "Publish" at bounding box center [1434, 46] width 66 height 17
